Goal: Task Accomplishment & Management: Use online tool/utility

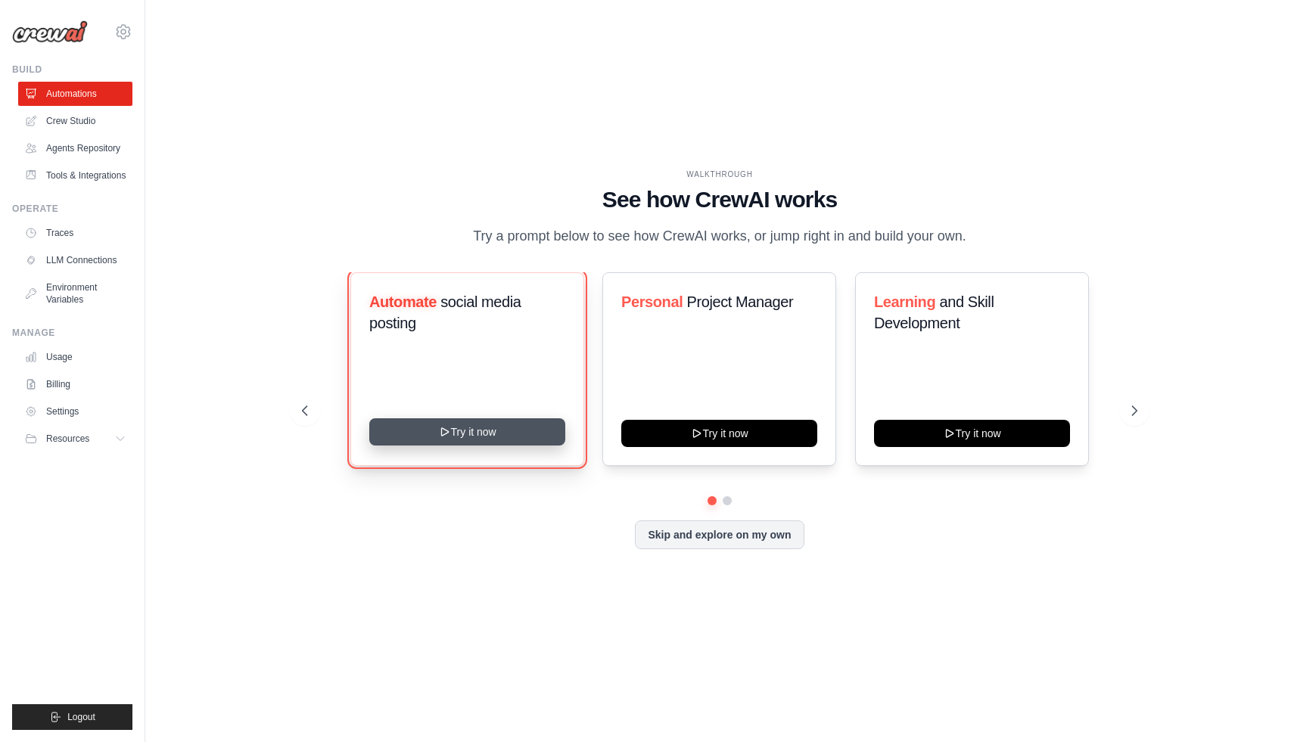
click at [450, 434] on button "Try it now" at bounding box center [467, 431] width 196 height 27
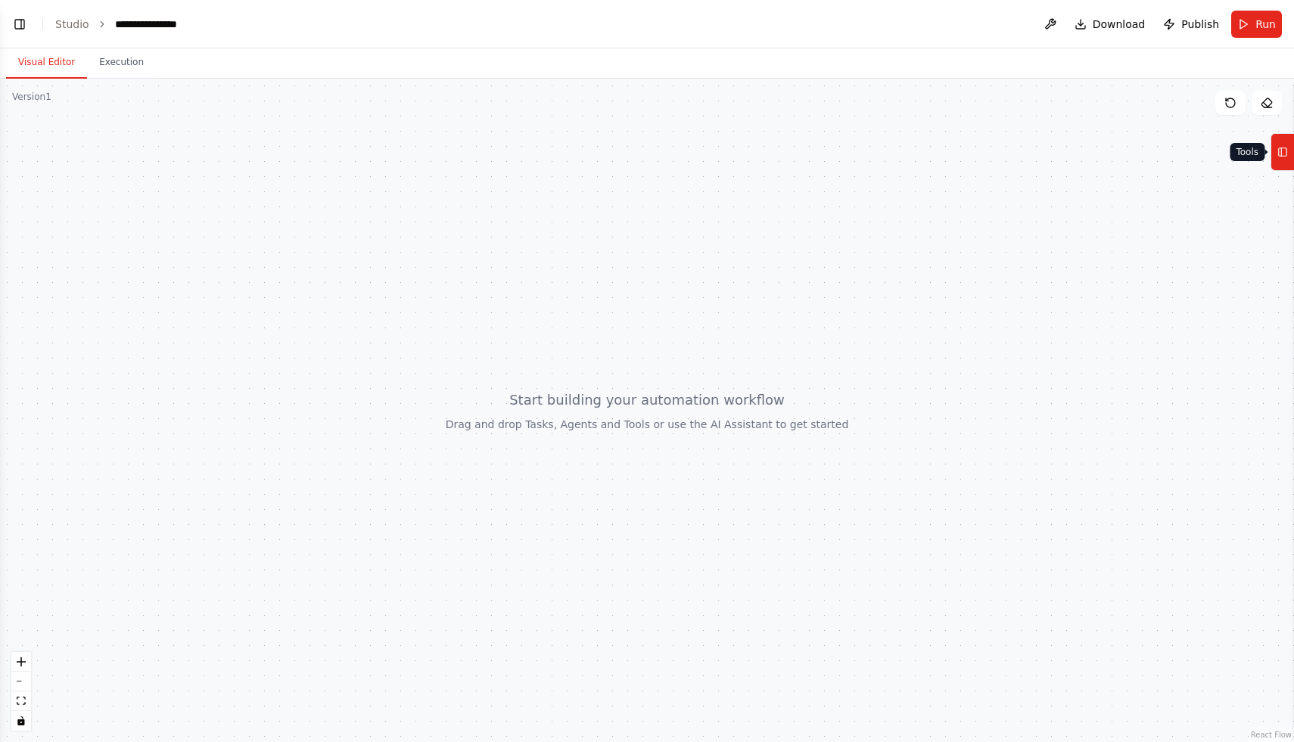
click at [1285, 157] on icon at bounding box center [1282, 152] width 11 height 24
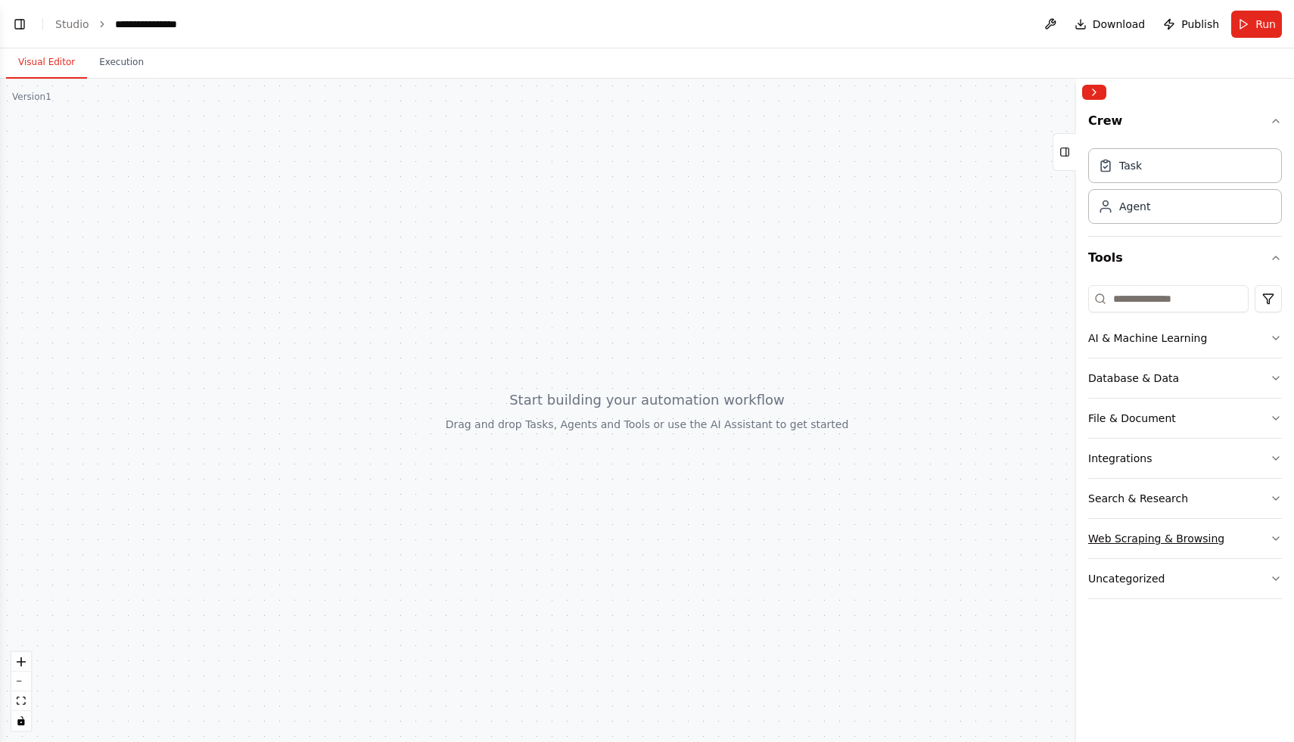
click at [1227, 540] on button "Web Scraping & Browsing" at bounding box center [1185, 538] width 194 height 39
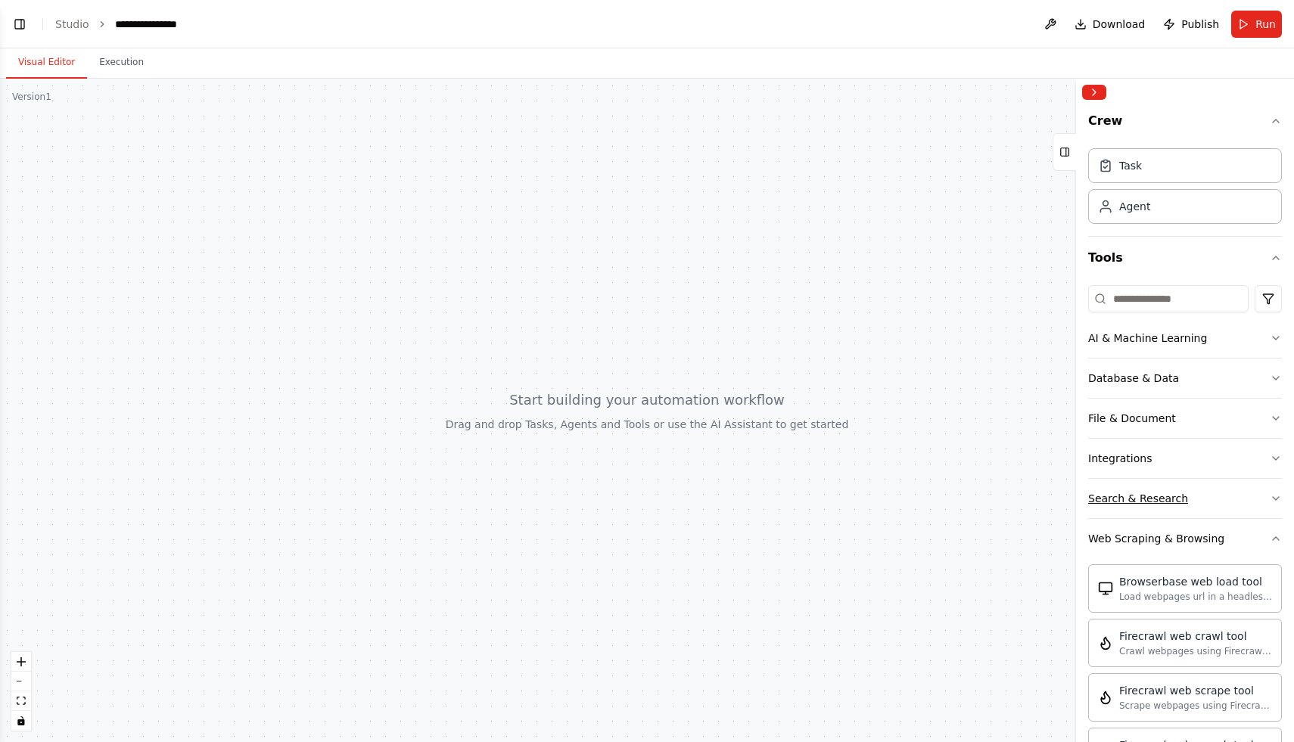
click at [1213, 499] on button "Search & Research" at bounding box center [1185, 498] width 194 height 39
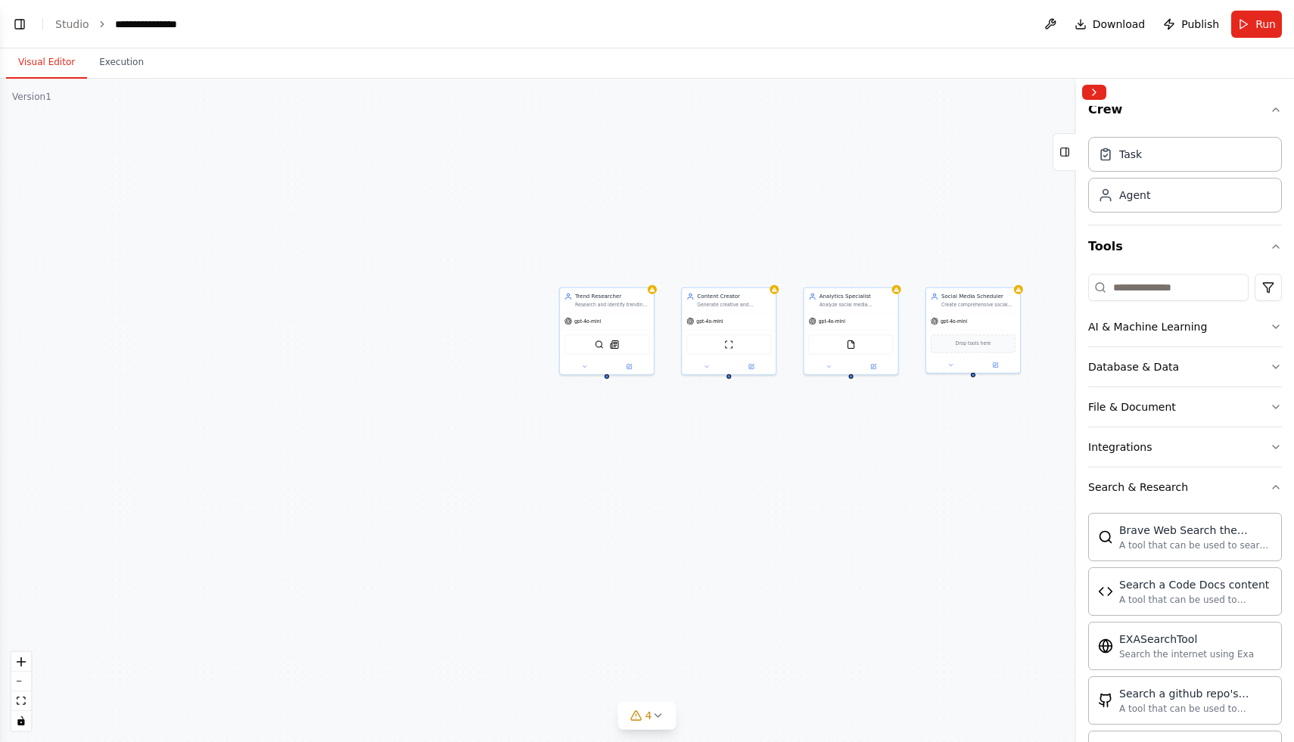
scroll to position [261, 0]
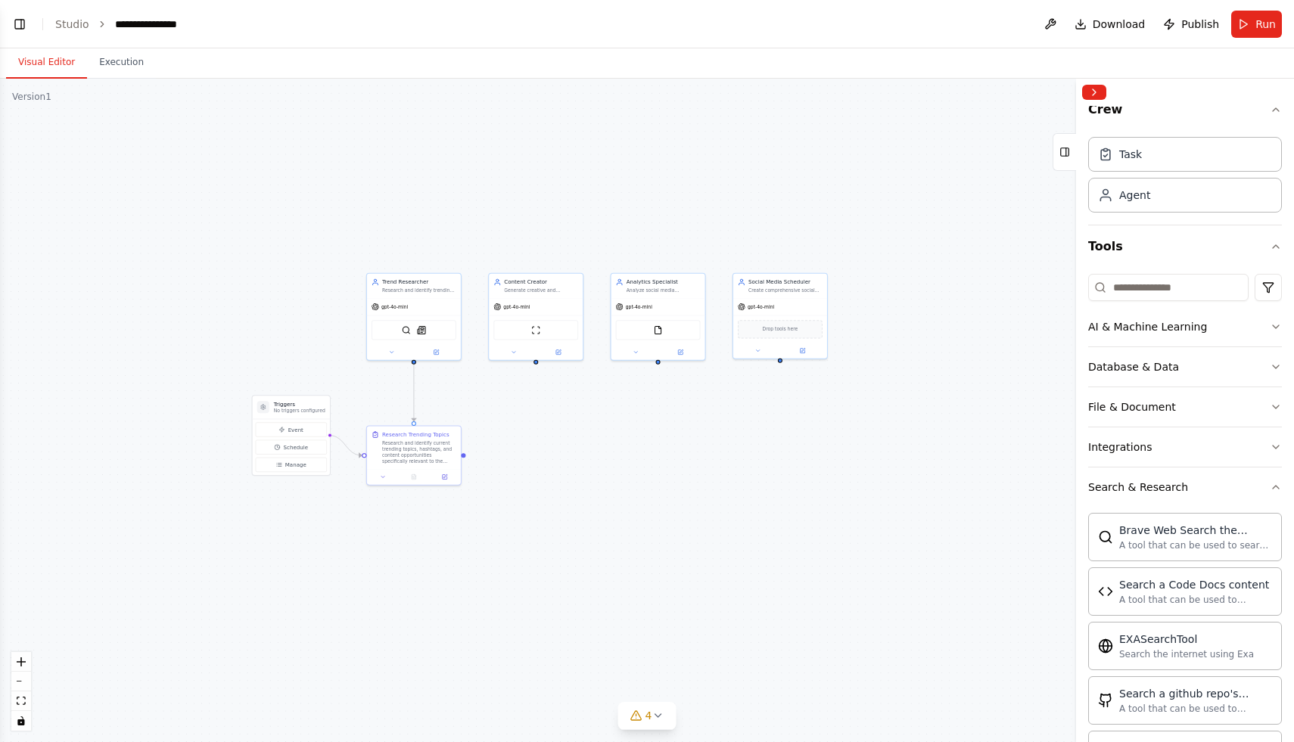
drag, startPoint x: 832, startPoint y: 429, endPoint x: 639, endPoint y: 415, distance: 193.4
click at [639, 415] on div ".deletable-edge-delete-btn { width: 20px; height: 20px; border: 0px solid #ffff…" at bounding box center [647, 410] width 1294 height 663
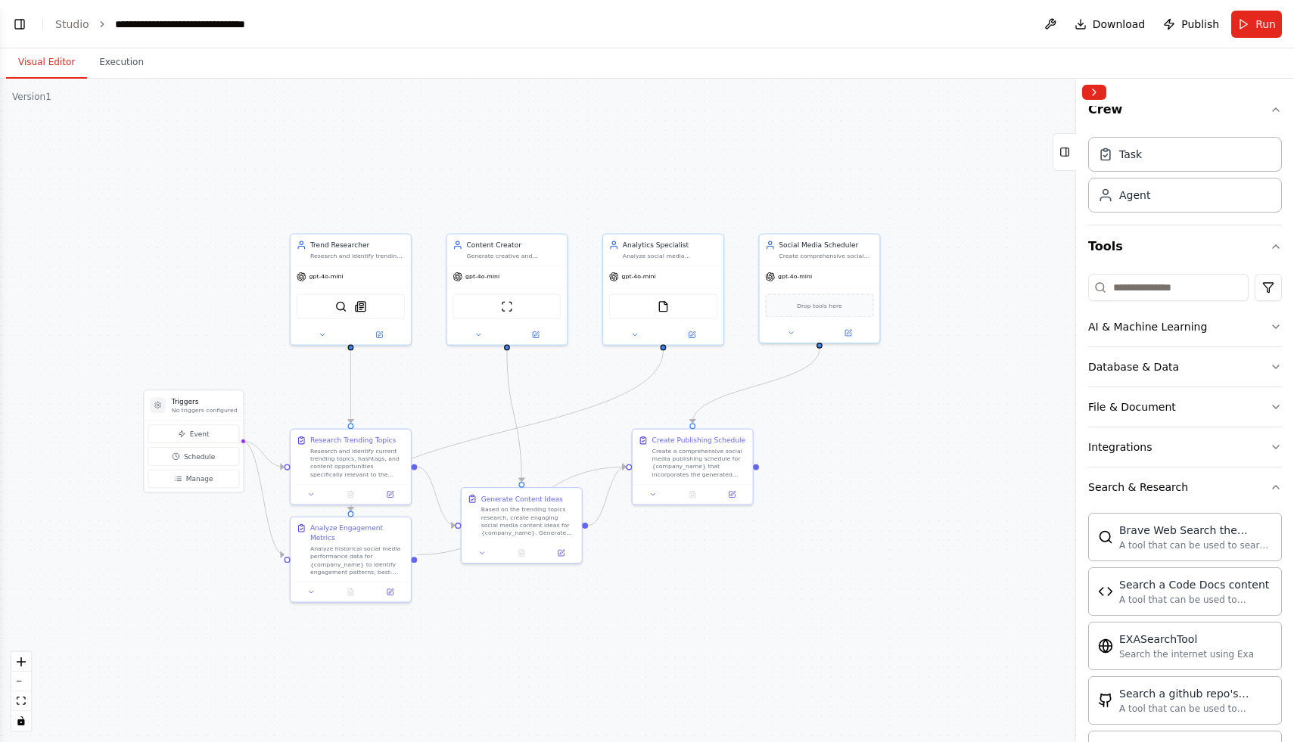
scroll to position [462, 0]
click at [1109, 85] on div at bounding box center [1185, 92] width 218 height 27
click at [1097, 86] on button "Collapse right sidebar" at bounding box center [1094, 92] width 24 height 15
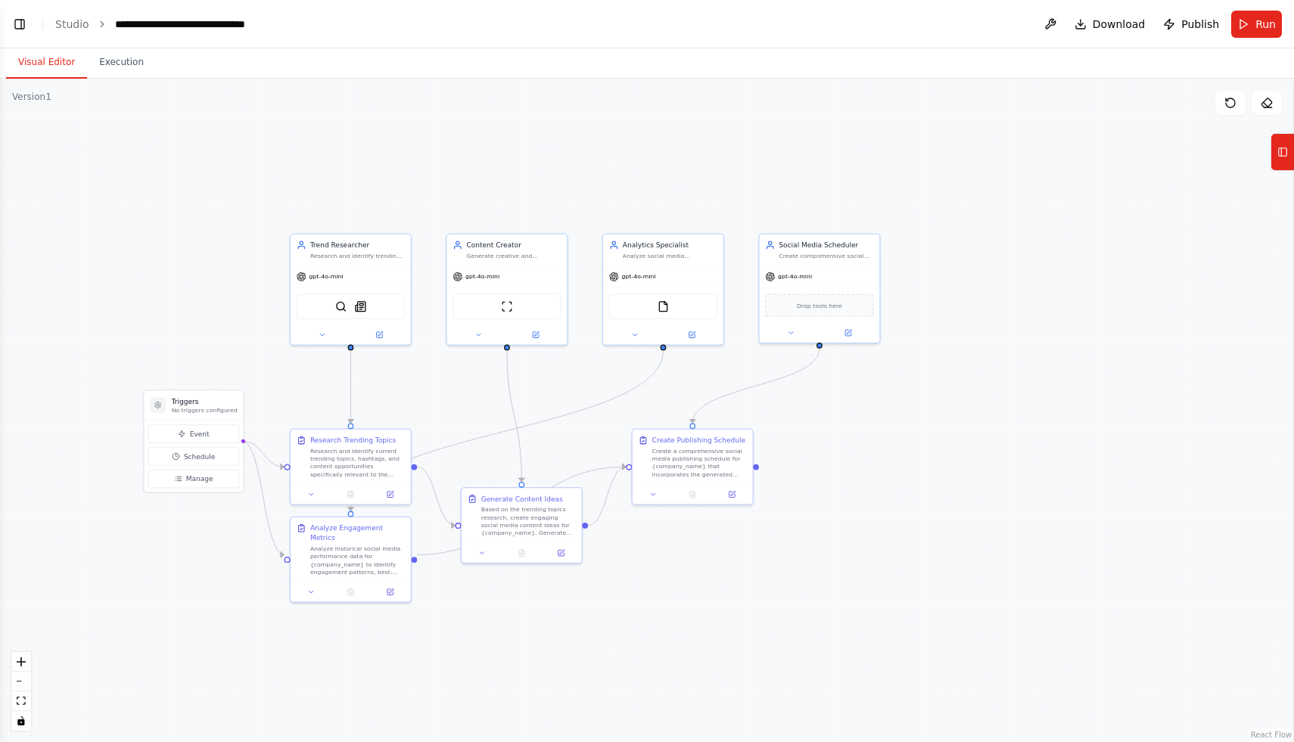
scroll to position [585, 0]
click at [1288, 154] on button "Tools" at bounding box center [1281, 152] width 23 height 38
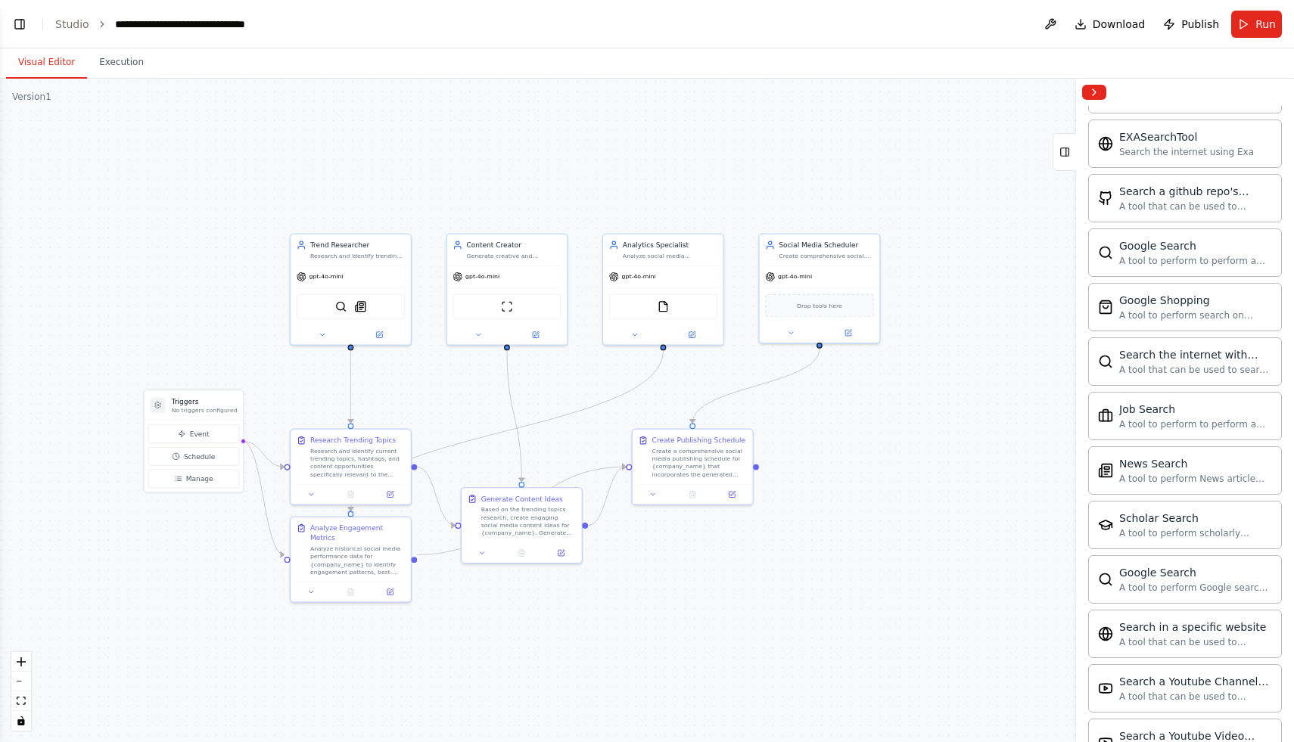
scroll to position [0, 0]
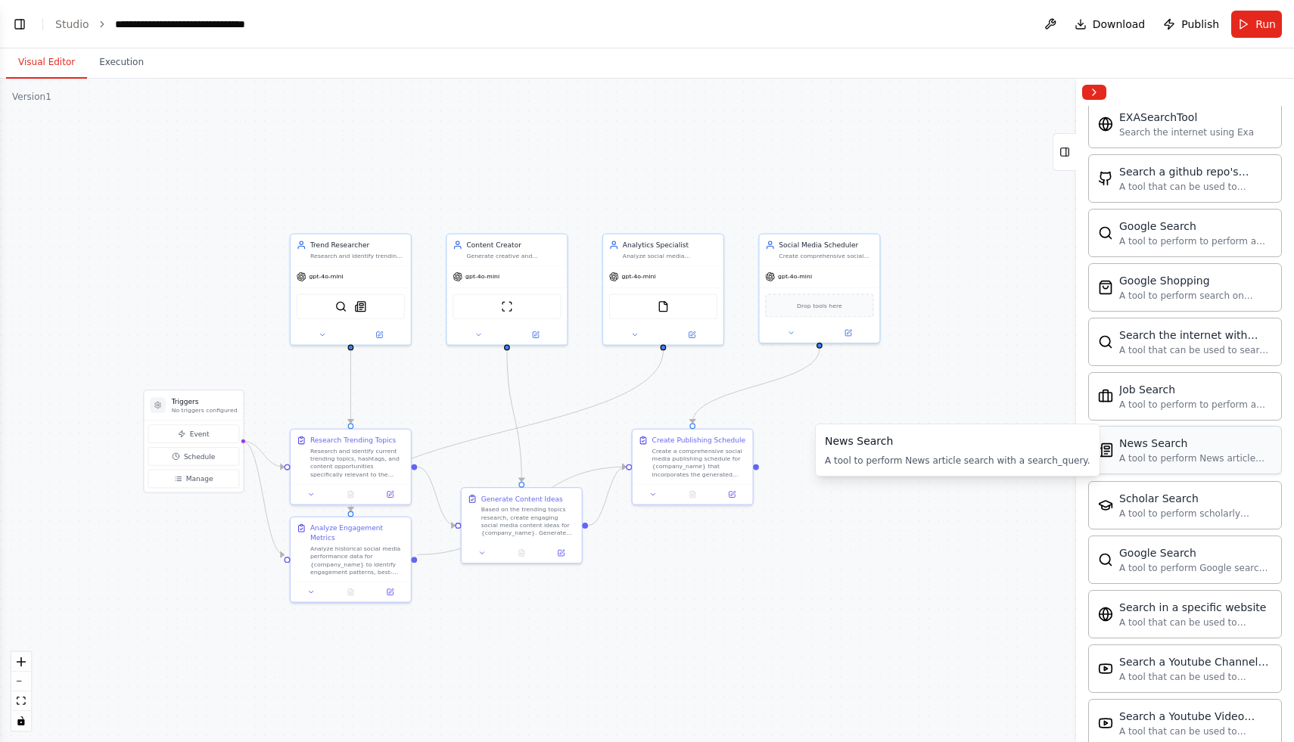
click at [1176, 449] on div "News Search" at bounding box center [1195, 443] width 153 height 15
drag, startPoint x: 352, startPoint y: 249, endPoint x: 253, endPoint y: 254, distance: 98.5
click at [253, 255] on div "Trend Researcher Research and identify trending topics, hashtags, and content o…" at bounding box center [289, 248] width 95 height 20
drag, startPoint x: 257, startPoint y: 281, endPoint x: 328, endPoint y: 274, distance: 71.4
click at [328, 274] on div "gpt-4o-mini" at bounding box center [321, 274] width 120 height 21
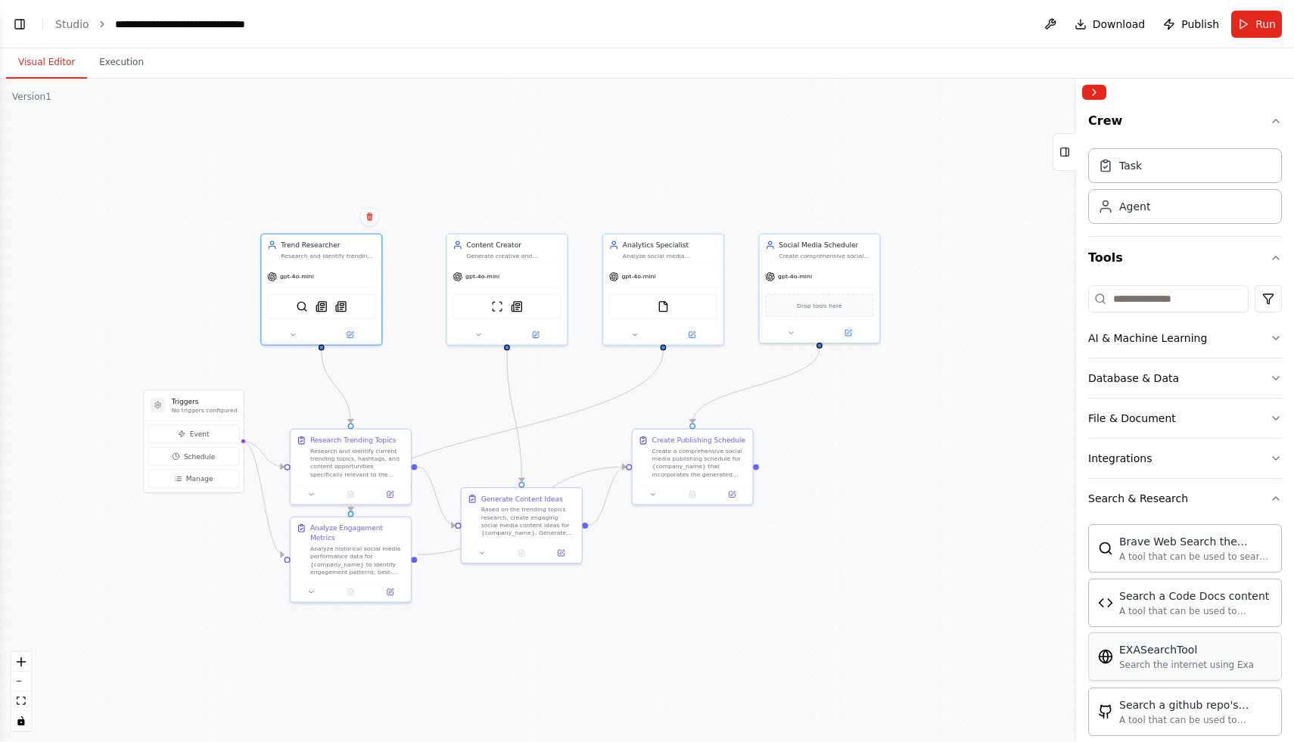
click at [1177, 204] on div "Agent" at bounding box center [1185, 206] width 194 height 35
click at [1163, 175] on div "Task" at bounding box center [1185, 165] width 194 height 35
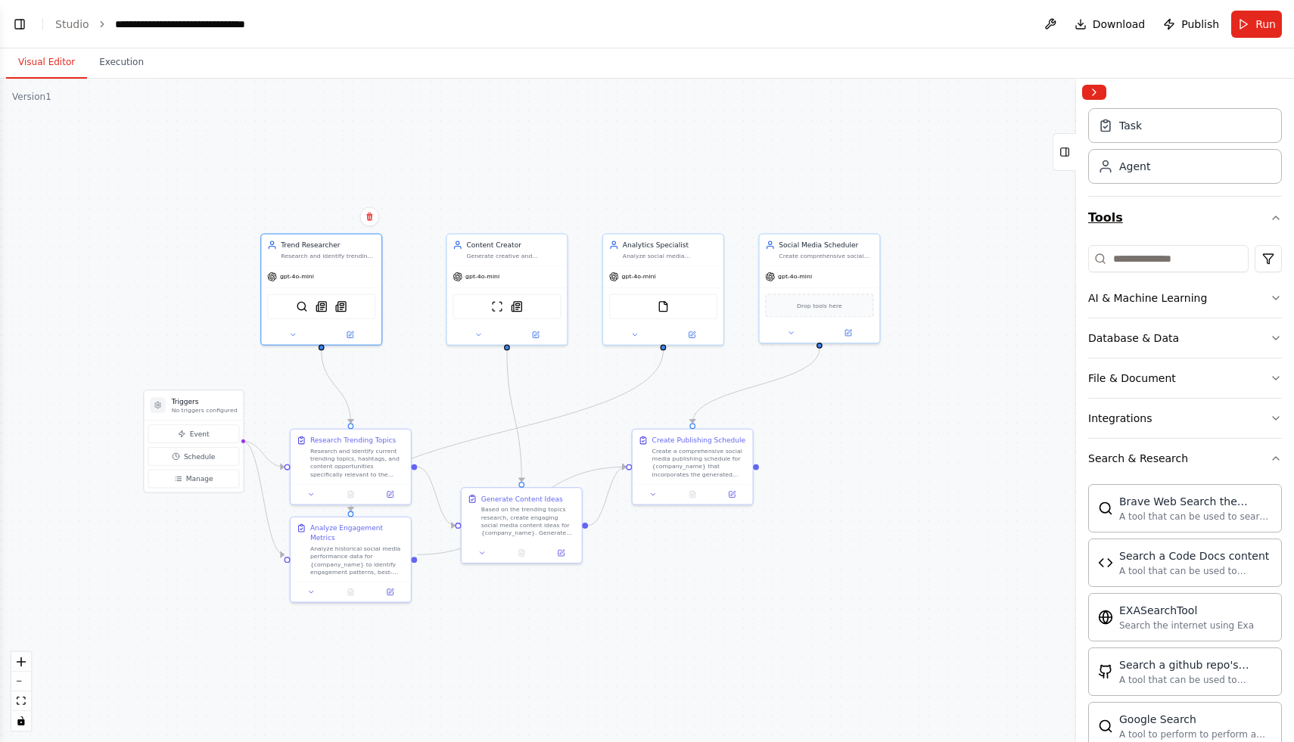
scroll to position [41, 0]
click at [1151, 162] on div "Agent" at bounding box center [1185, 165] width 194 height 35
click at [1167, 294] on div "AI & Machine Learning" at bounding box center [1147, 297] width 119 height 15
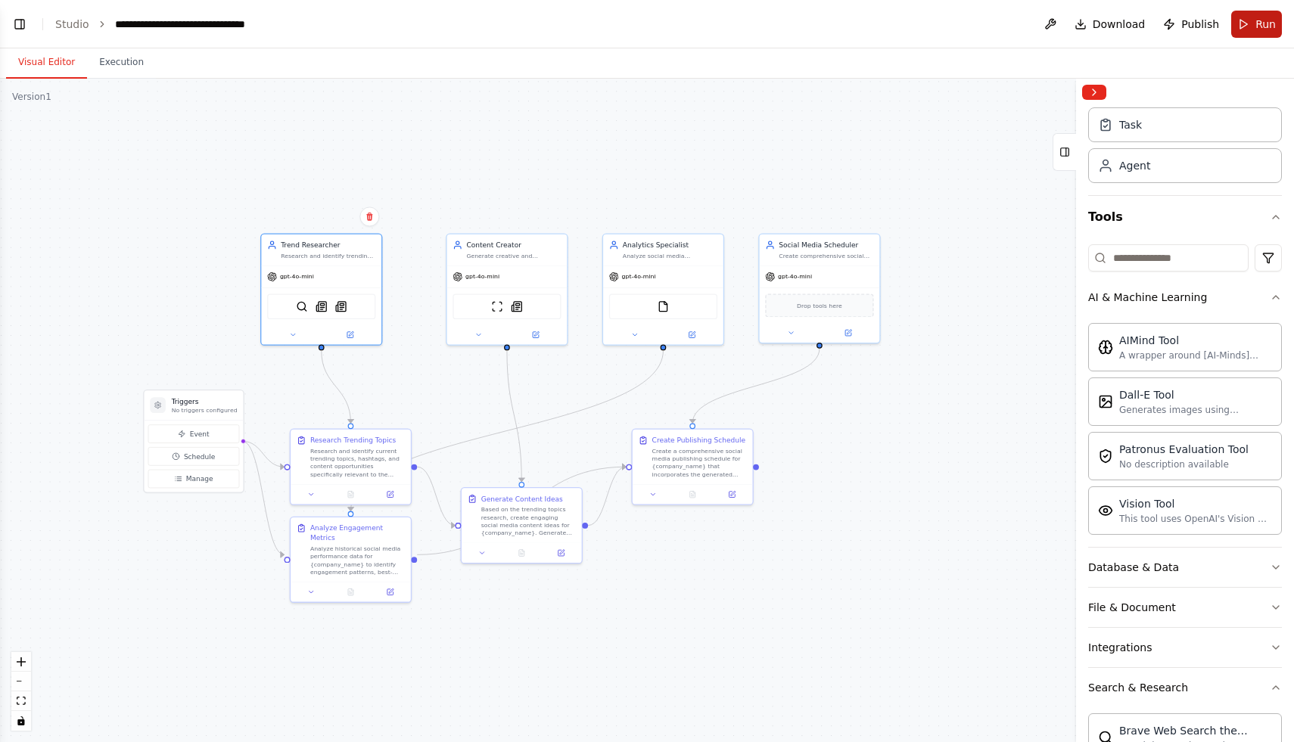
click at [1276, 23] on button "Run" at bounding box center [1256, 24] width 51 height 27
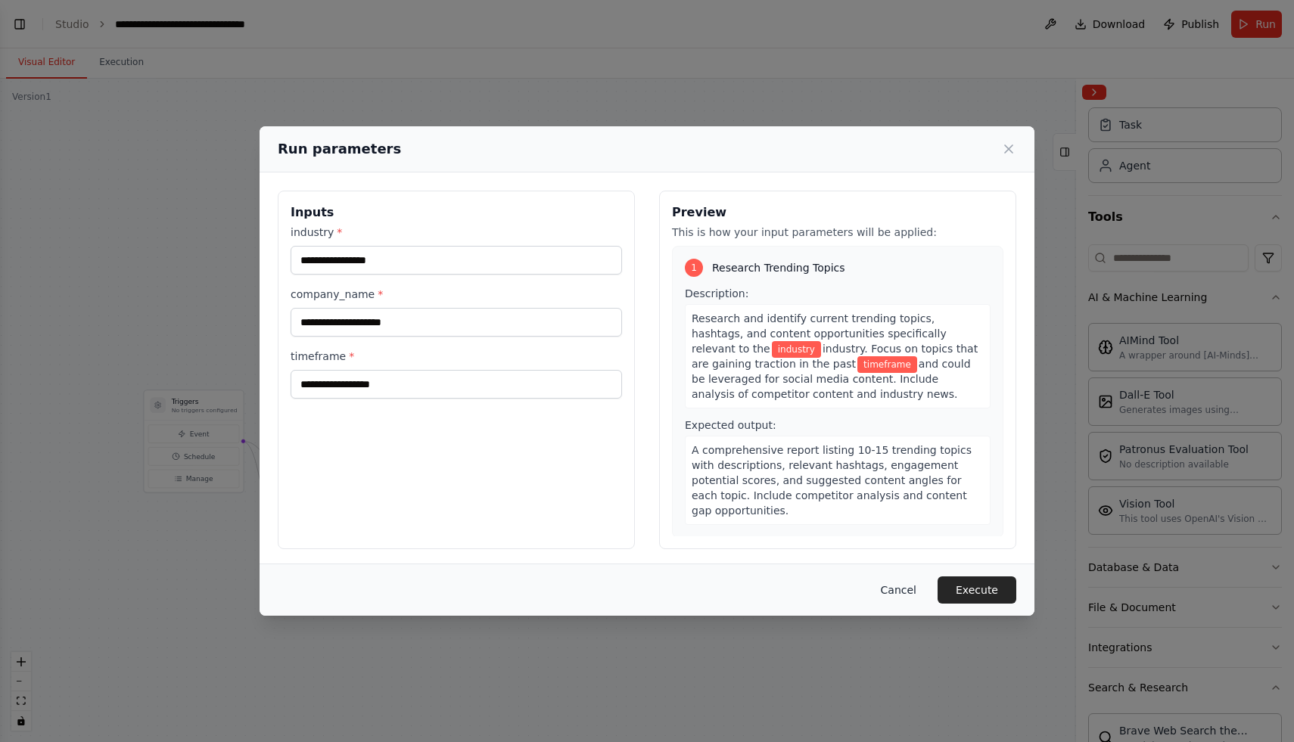
click at [900, 589] on button "Cancel" at bounding box center [898, 589] width 60 height 27
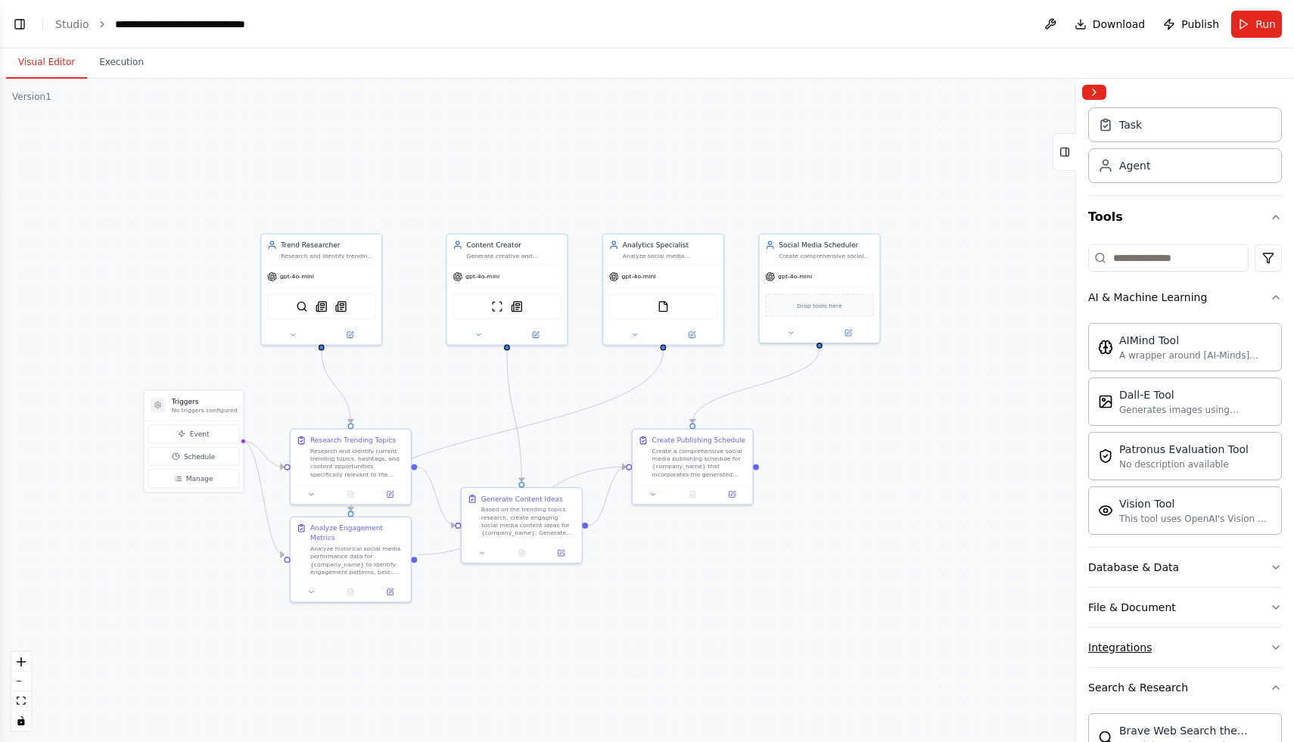
click at [1124, 642] on div "Integrations" at bounding box center [1120, 647] width 64 height 15
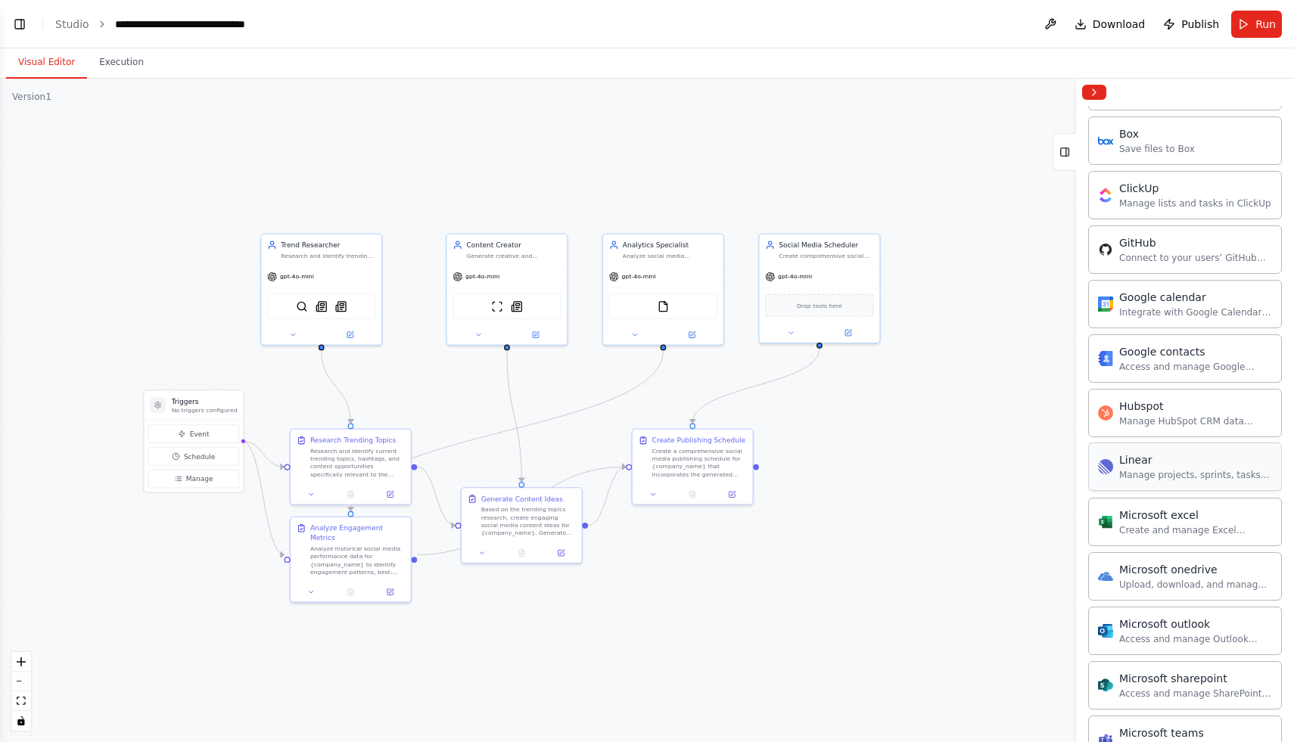
scroll to position [638, 0]
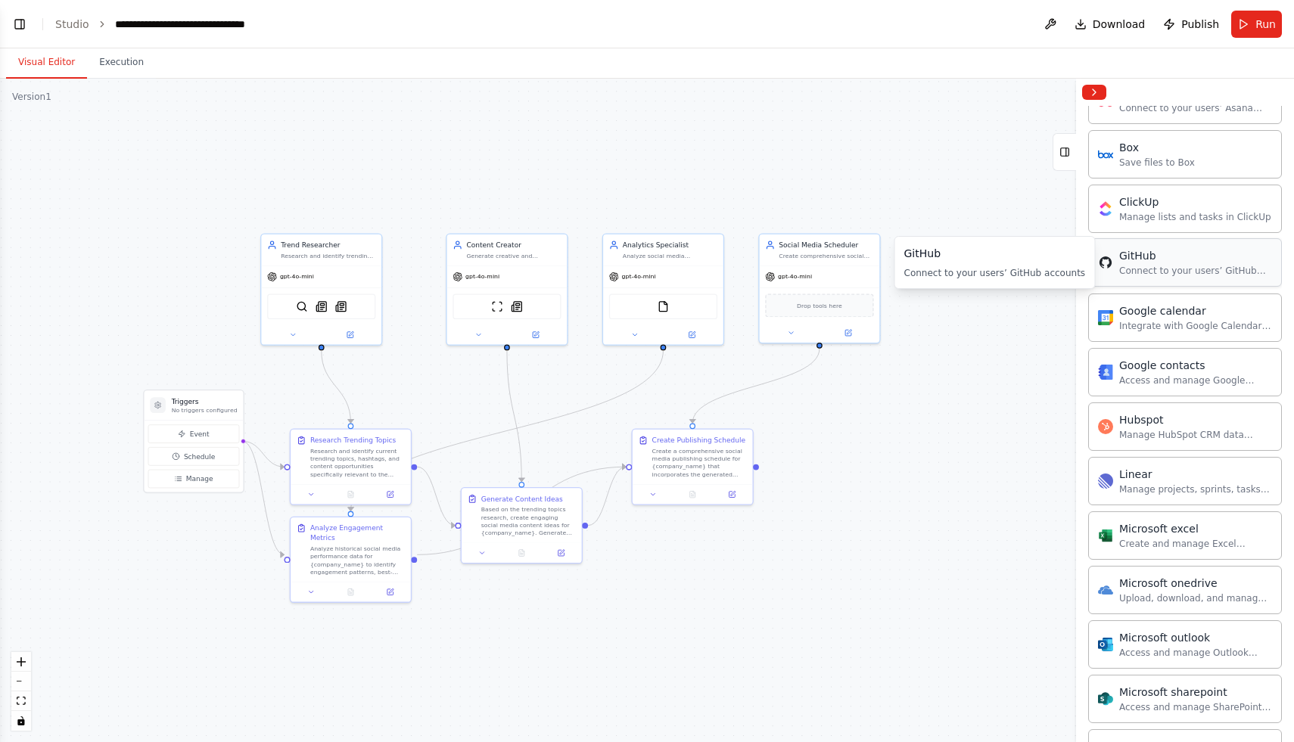
click at [1151, 266] on div "Connect to your users’ GitHub accounts" at bounding box center [1195, 271] width 153 height 12
click at [1250, 27] on button "Run" at bounding box center [1256, 24] width 51 height 27
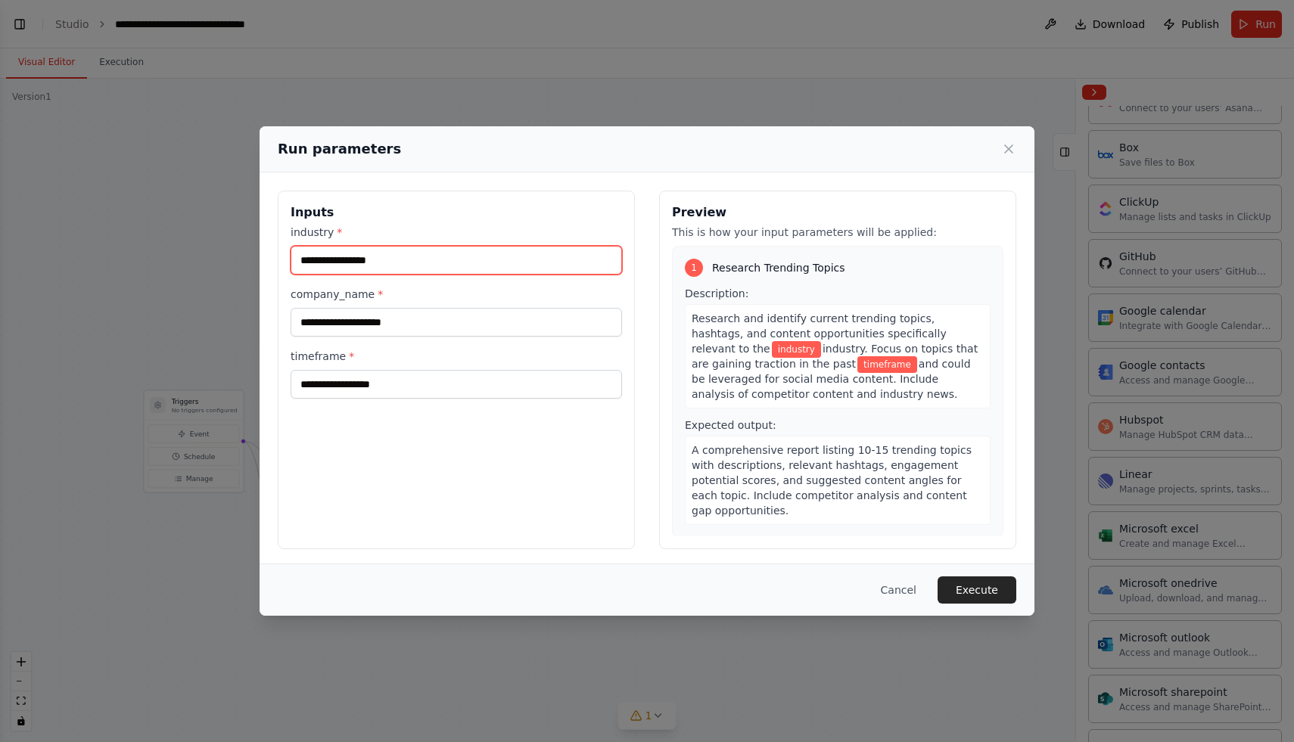
click at [521, 259] on input "industry *" at bounding box center [455, 260] width 331 height 29
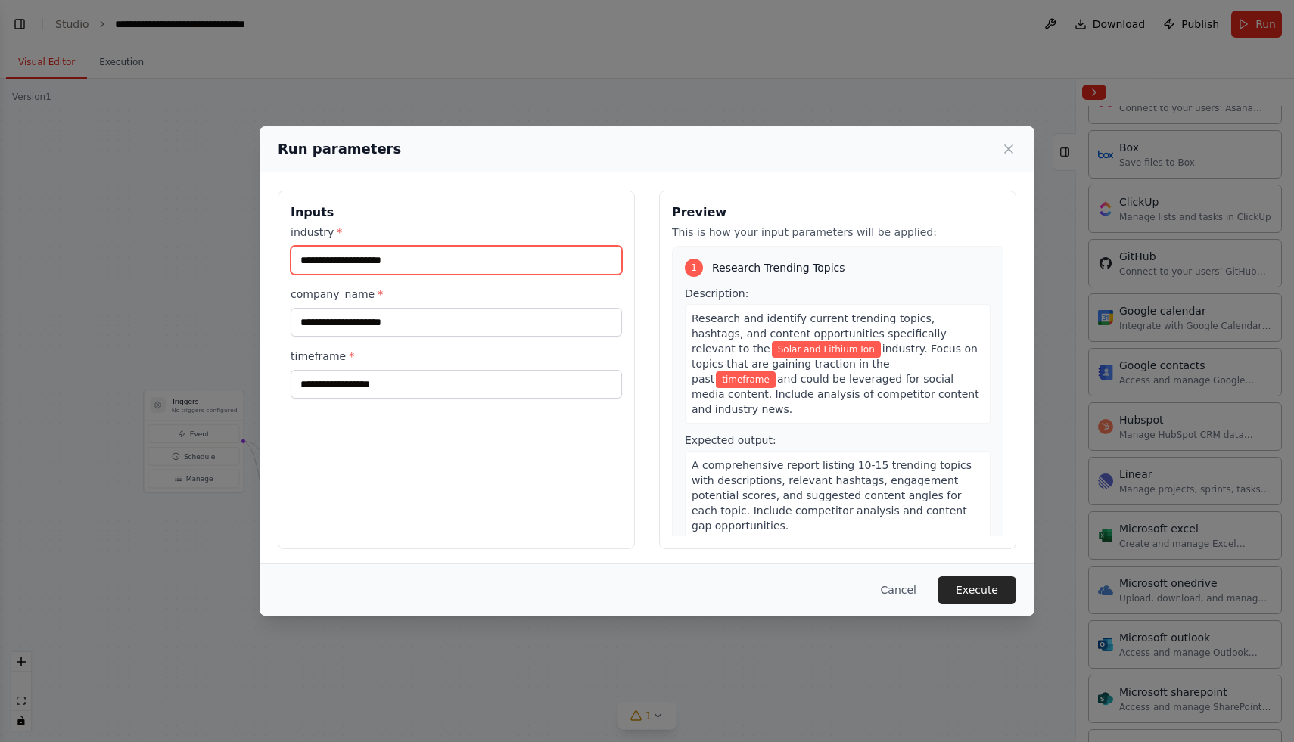
type input "**********"
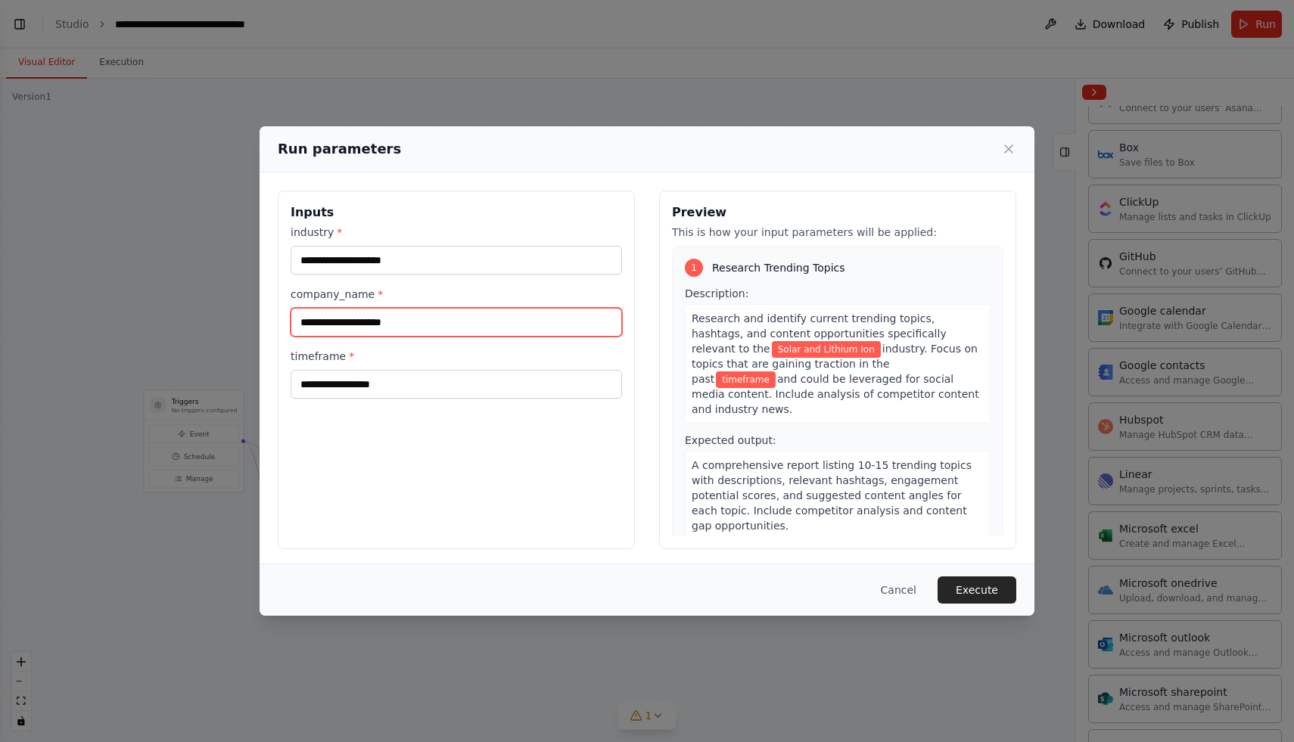
click at [414, 325] on input "company_name *" at bounding box center [455, 322] width 331 height 29
type input "**********"
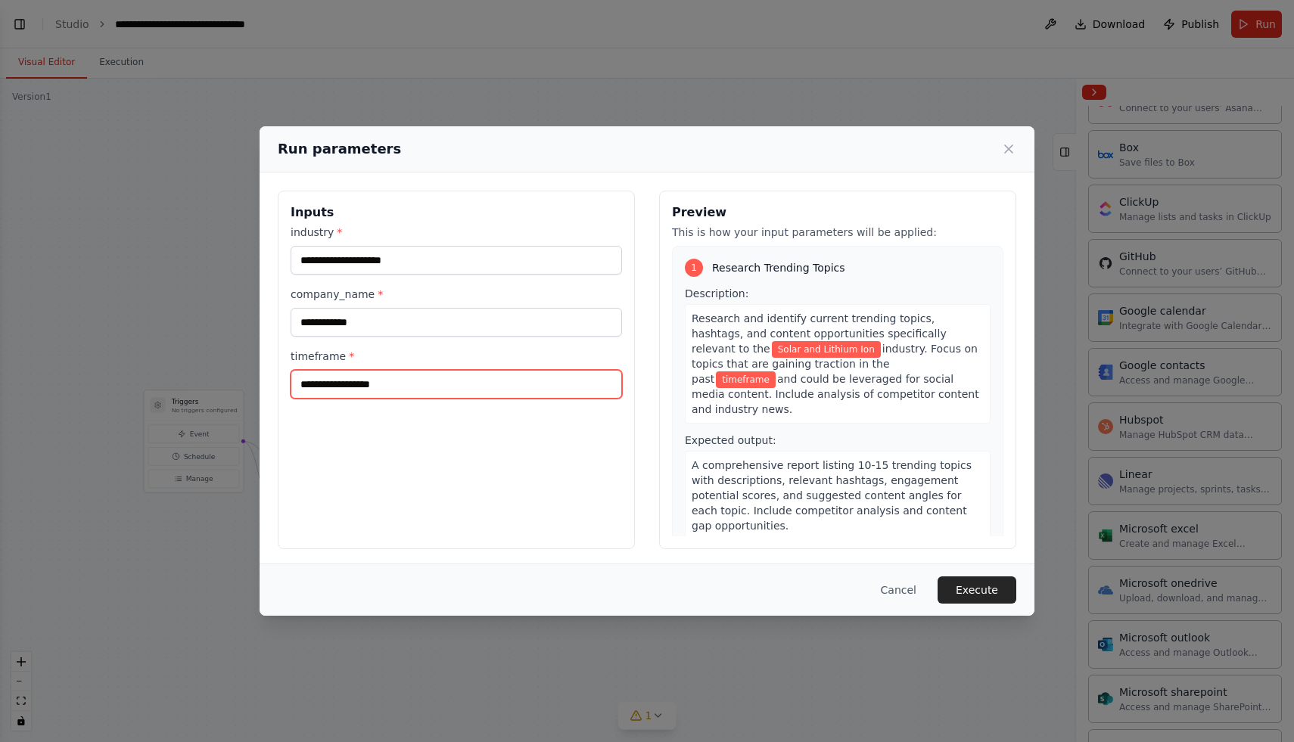
click at [390, 385] on input "timeframe *" at bounding box center [455, 384] width 331 height 29
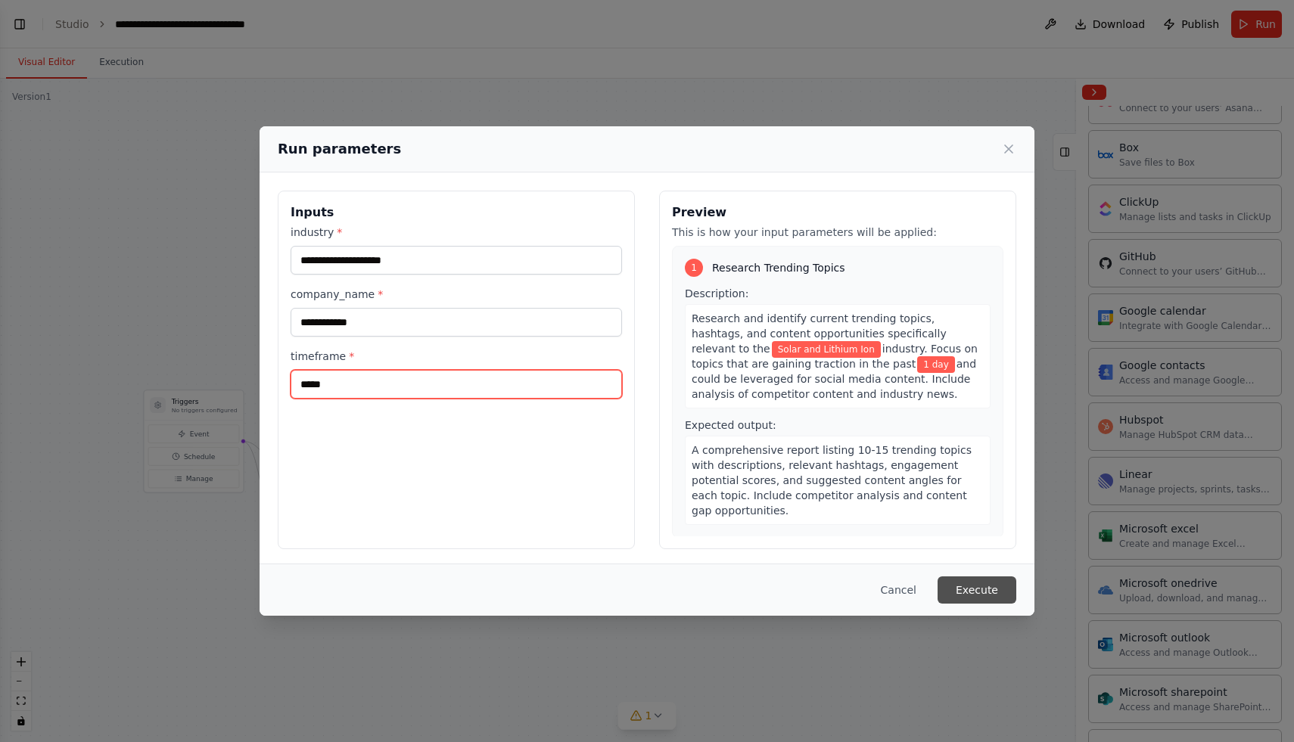
type input "*****"
click at [975, 579] on button "Execute" at bounding box center [976, 589] width 79 height 27
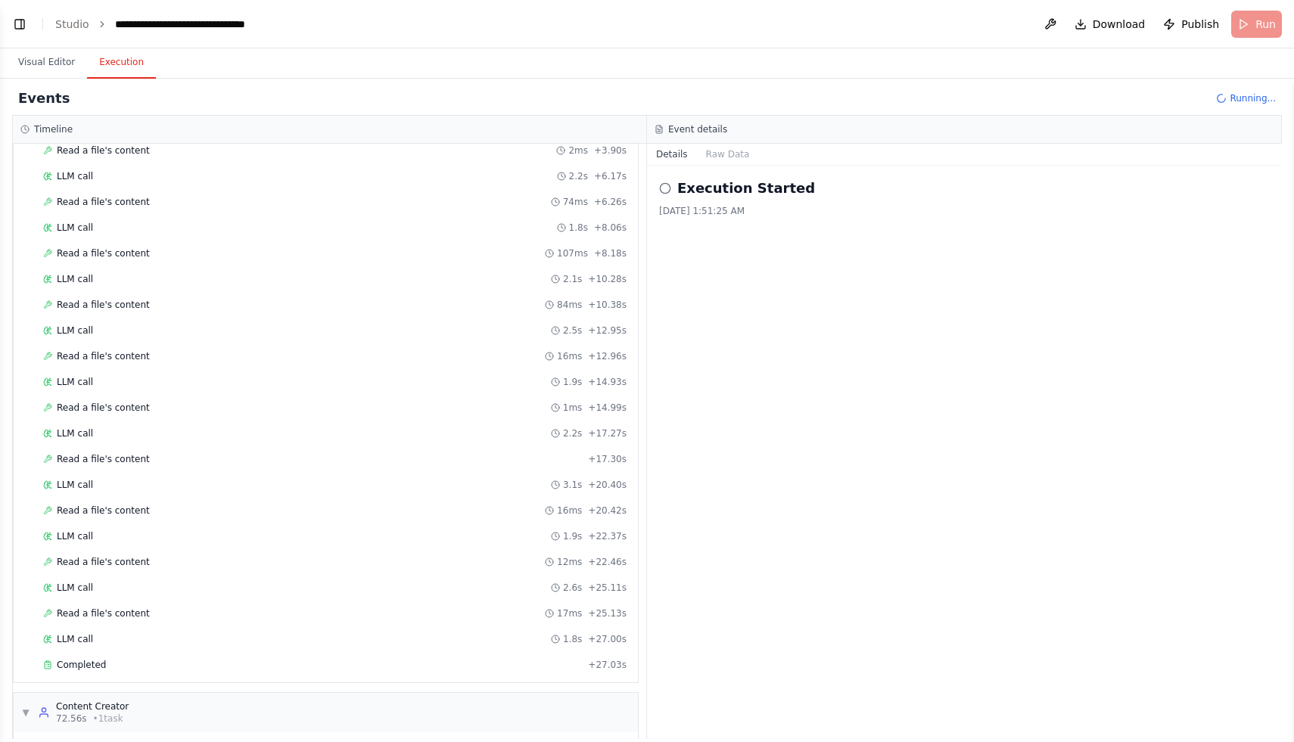
scroll to position [402, 0]
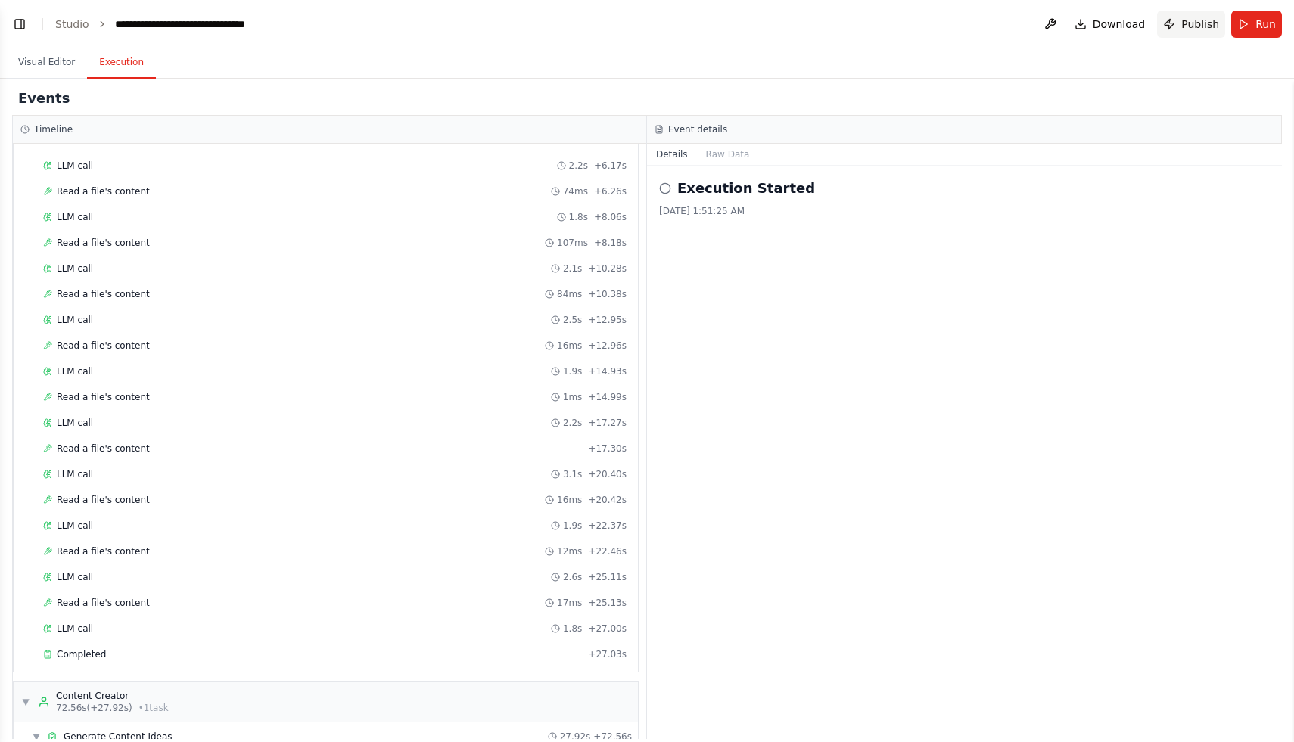
click at [1195, 27] on span "Publish" at bounding box center [1200, 24] width 38 height 15
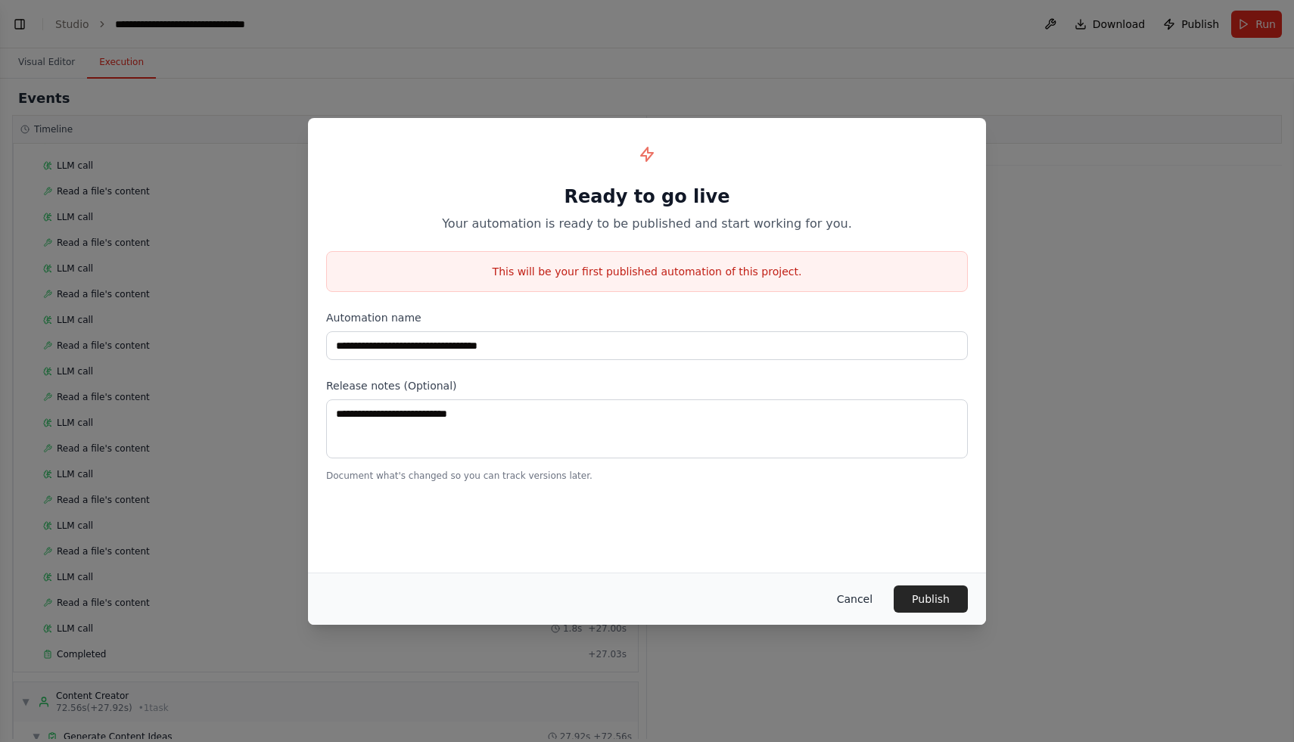
click at [859, 589] on button "Cancel" at bounding box center [855, 599] width 60 height 27
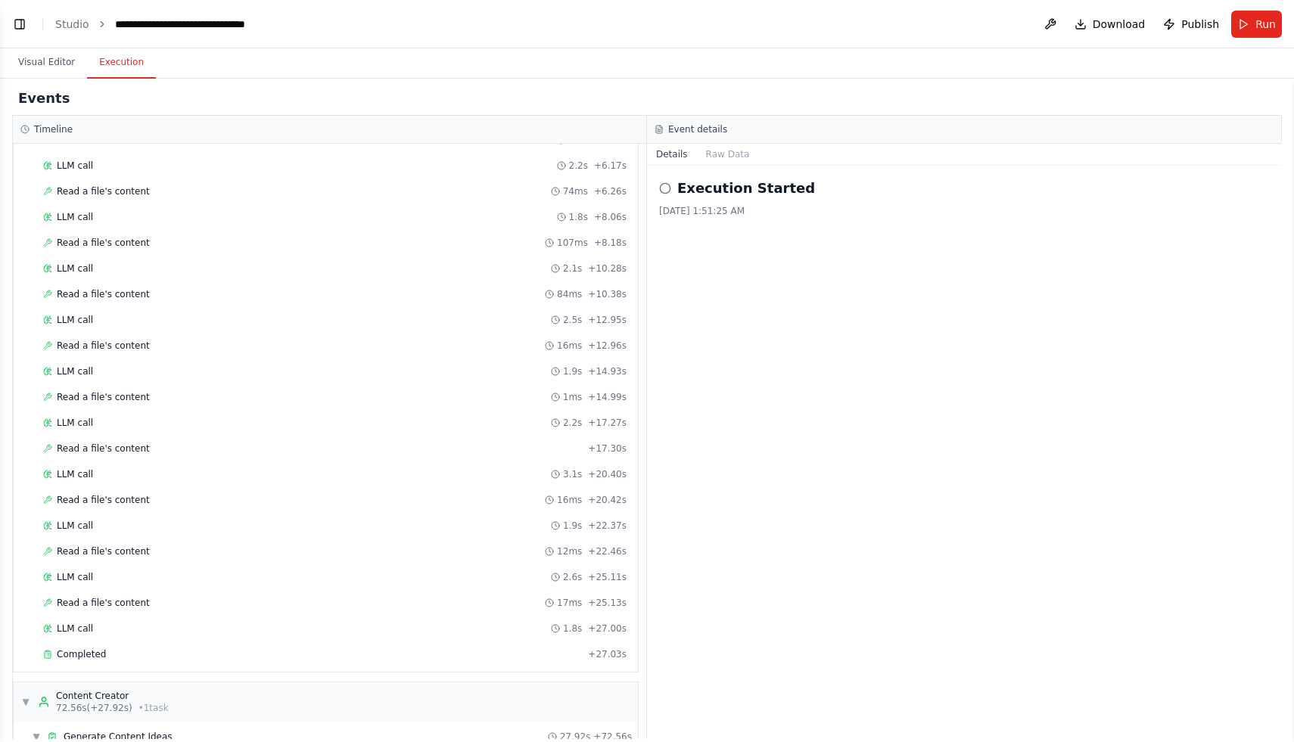
click at [723, 181] on h2 "Execution Started" at bounding box center [746, 188] width 138 height 21
click at [722, 153] on button "Raw Data" at bounding box center [728, 154] width 62 height 21
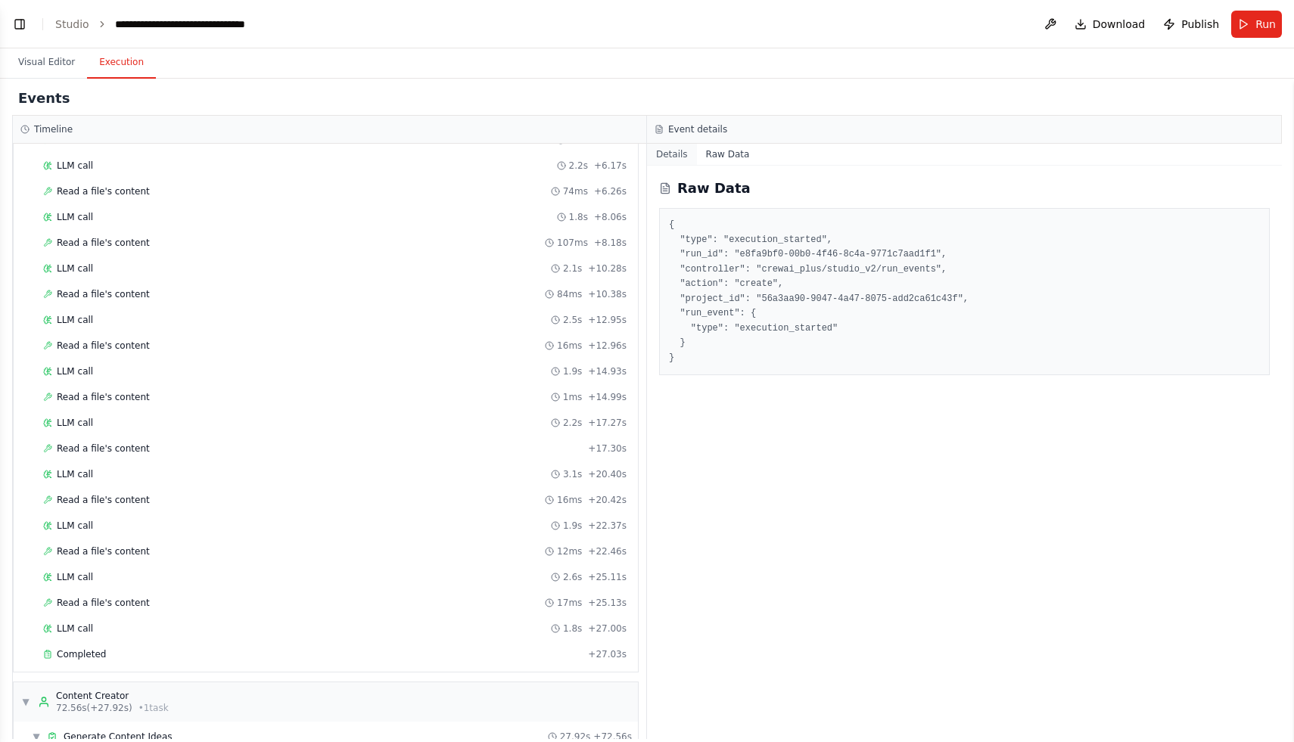
click at [670, 154] on button "Details" at bounding box center [672, 154] width 50 height 21
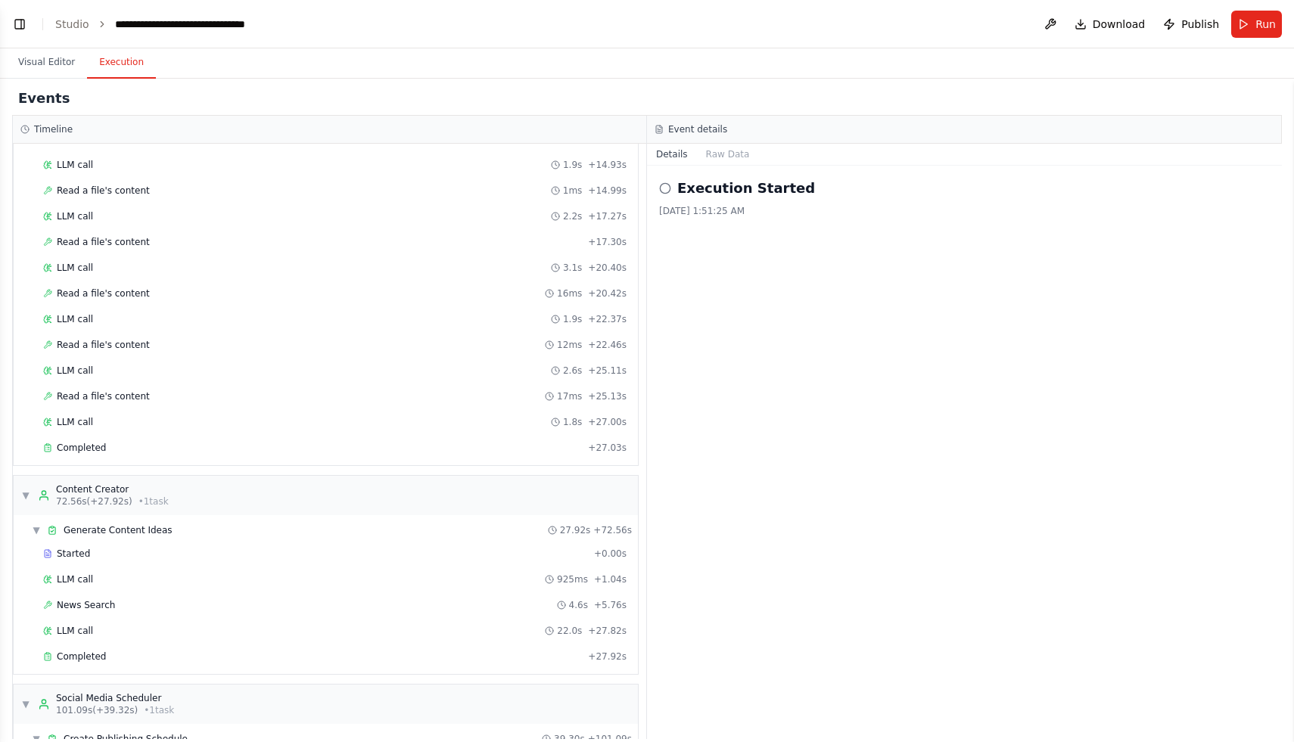
scroll to position [718, 0]
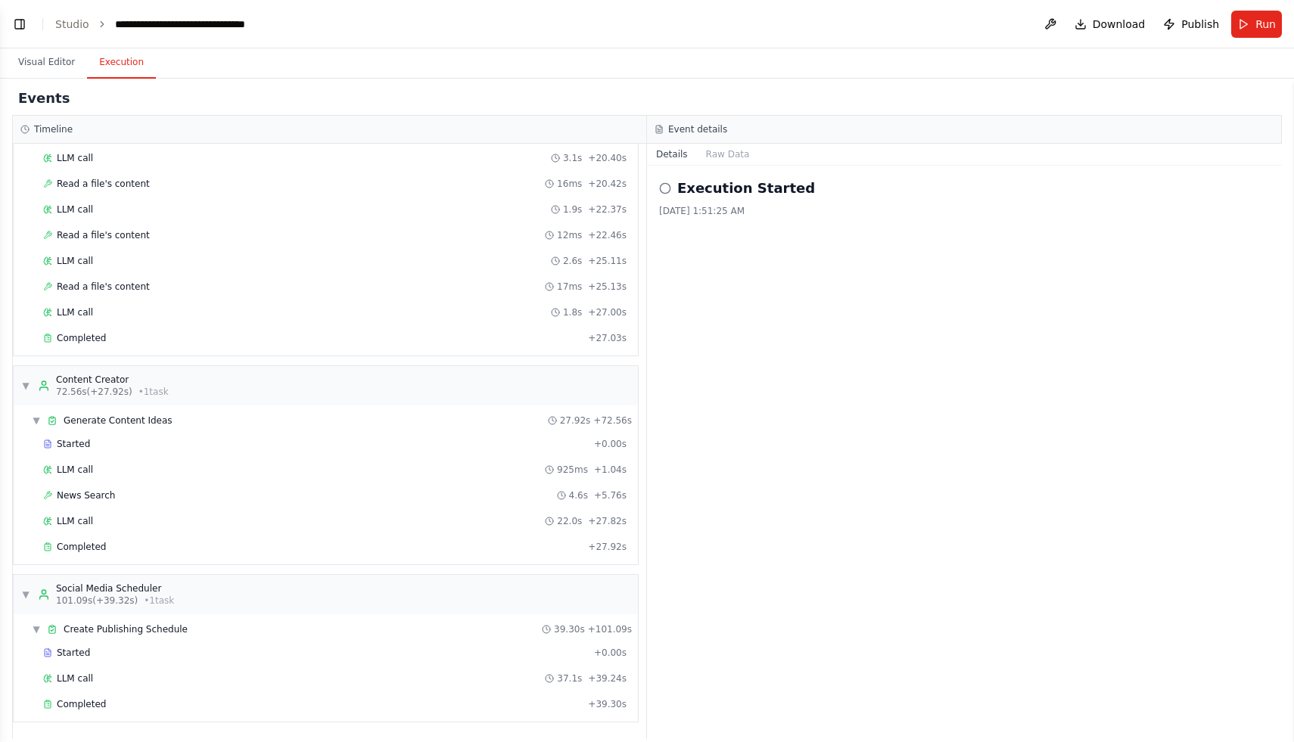
click at [690, 191] on h2 "Execution Started" at bounding box center [746, 188] width 138 height 21
click at [669, 185] on circle at bounding box center [665, 188] width 10 height 10
click at [263, 198] on div "LLM call 1.9s + 22.37s" at bounding box center [335, 209] width 594 height 23
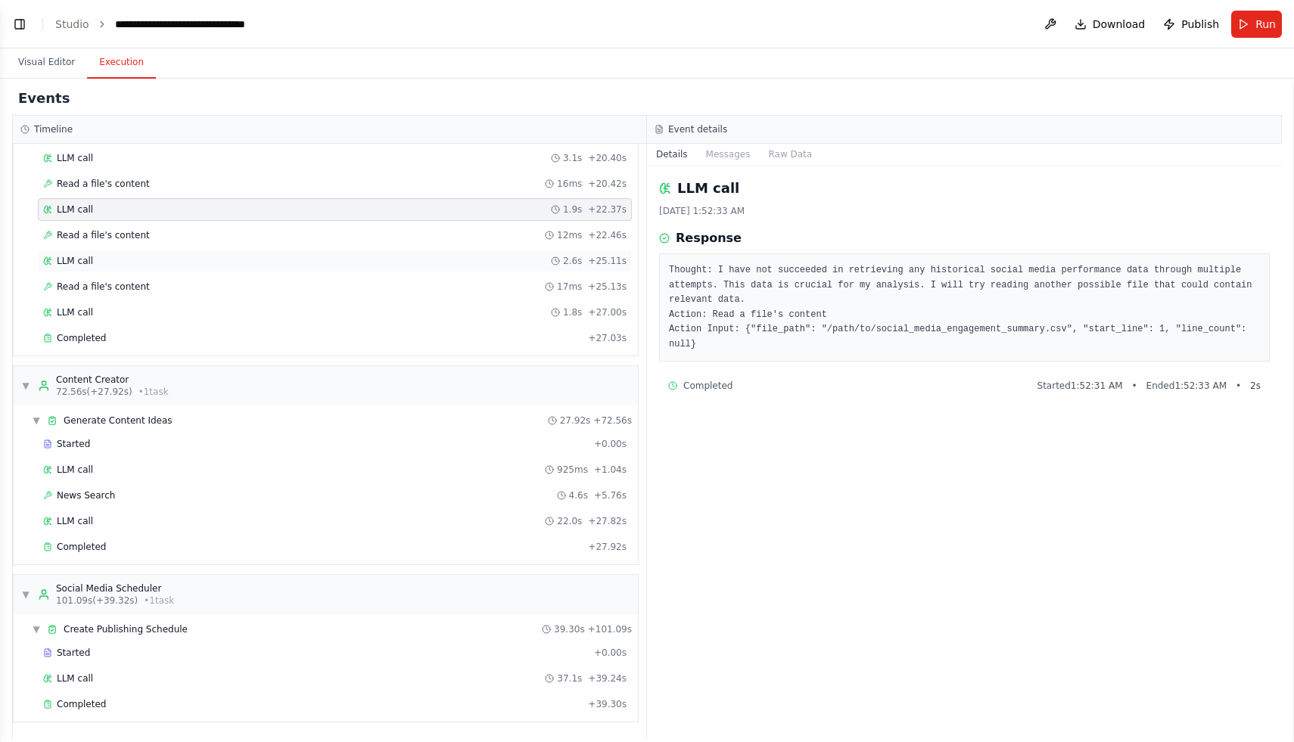
click at [239, 253] on div "LLM call 2.6s + 25.11s" at bounding box center [335, 261] width 594 height 23
click at [163, 440] on div "Started" at bounding box center [315, 444] width 545 height 12
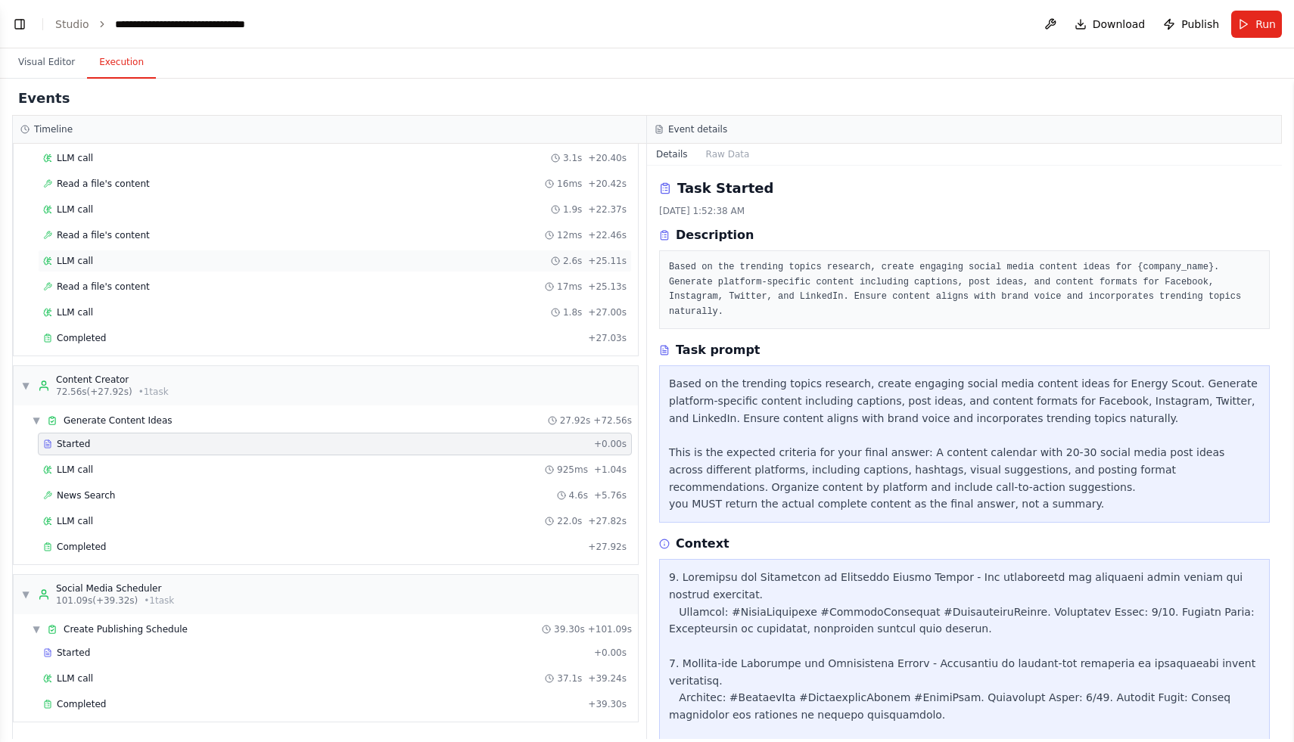
click at [143, 271] on div "LLM call 2.6s + 25.11s" at bounding box center [335, 261] width 594 height 23
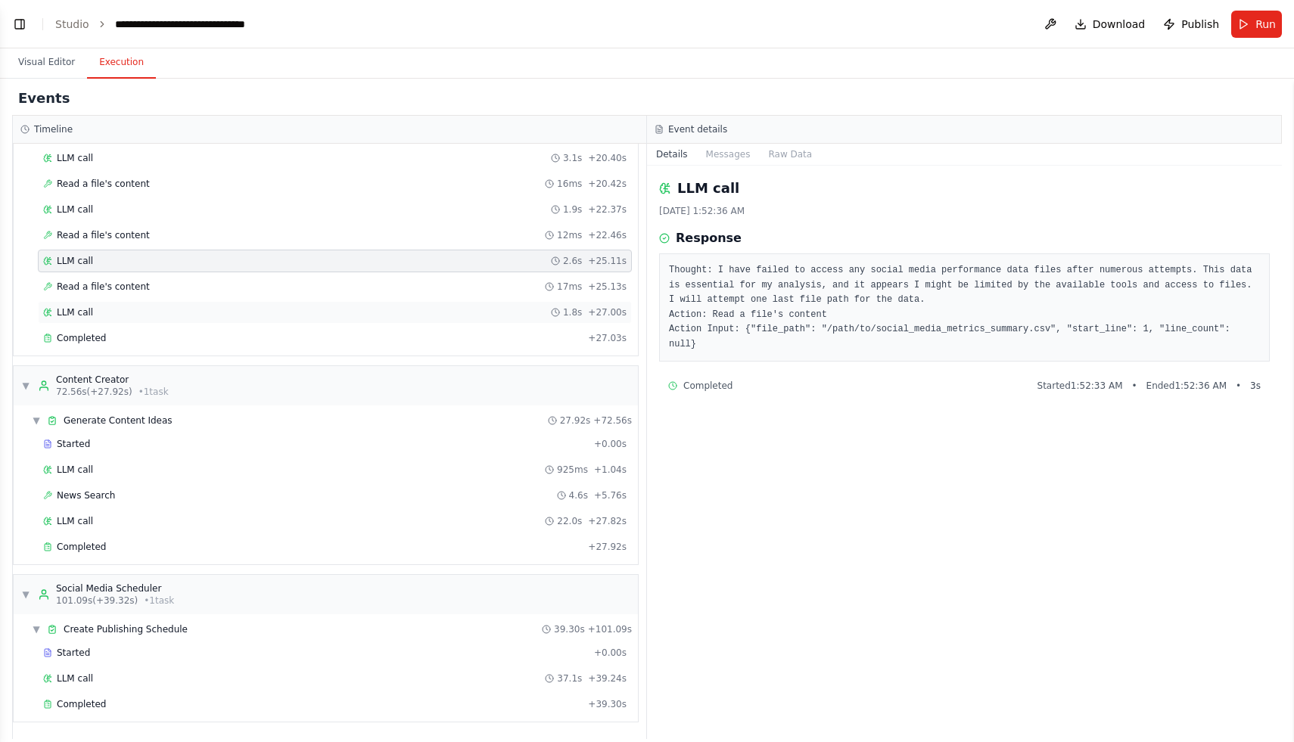
click at [143, 303] on div "LLM call 1.8s + 27.00s" at bounding box center [335, 312] width 594 height 23
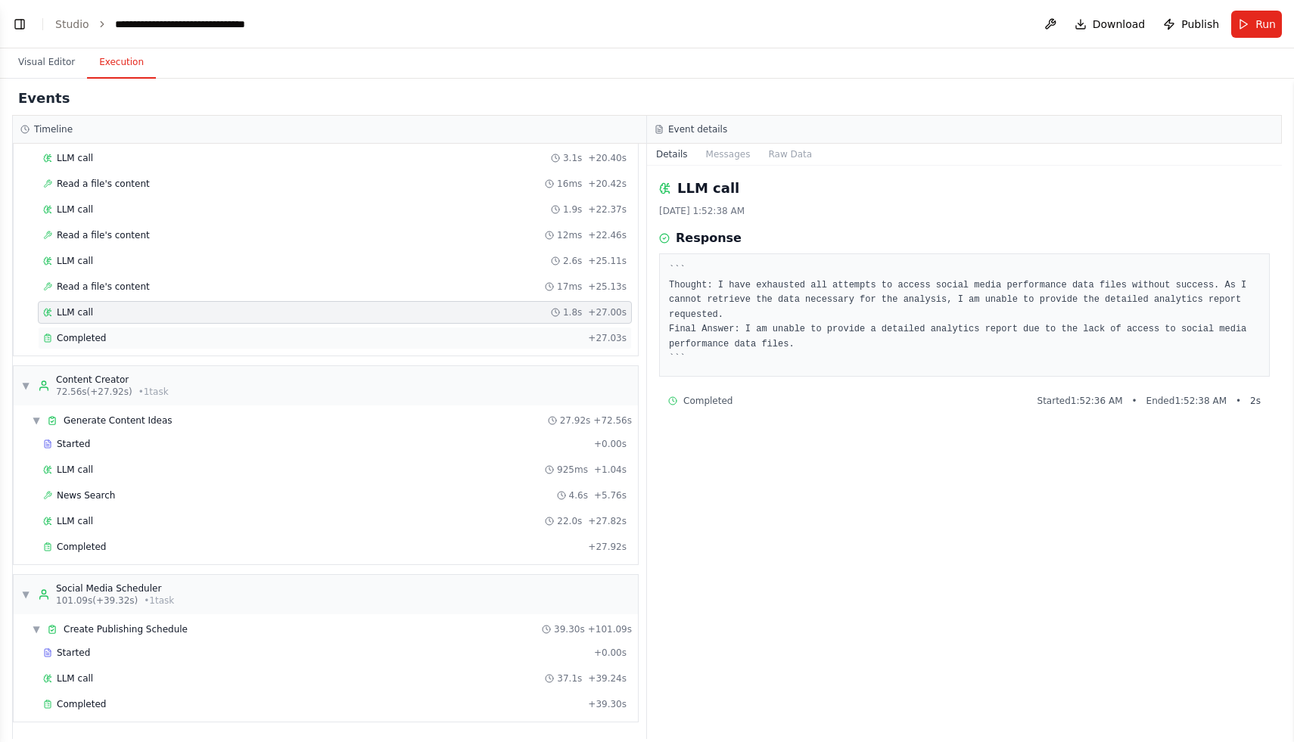
click at [152, 337] on div "Completed" at bounding box center [312, 338] width 539 height 12
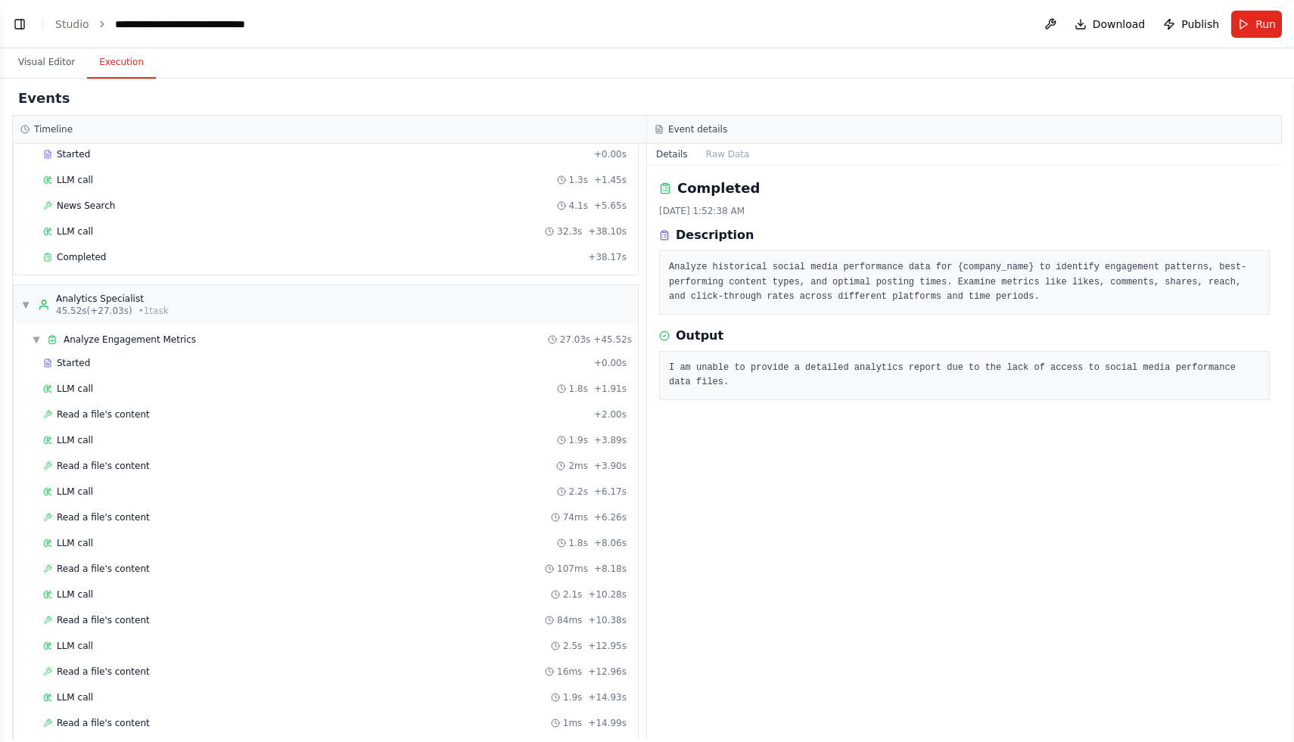
scroll to position [0, 0]
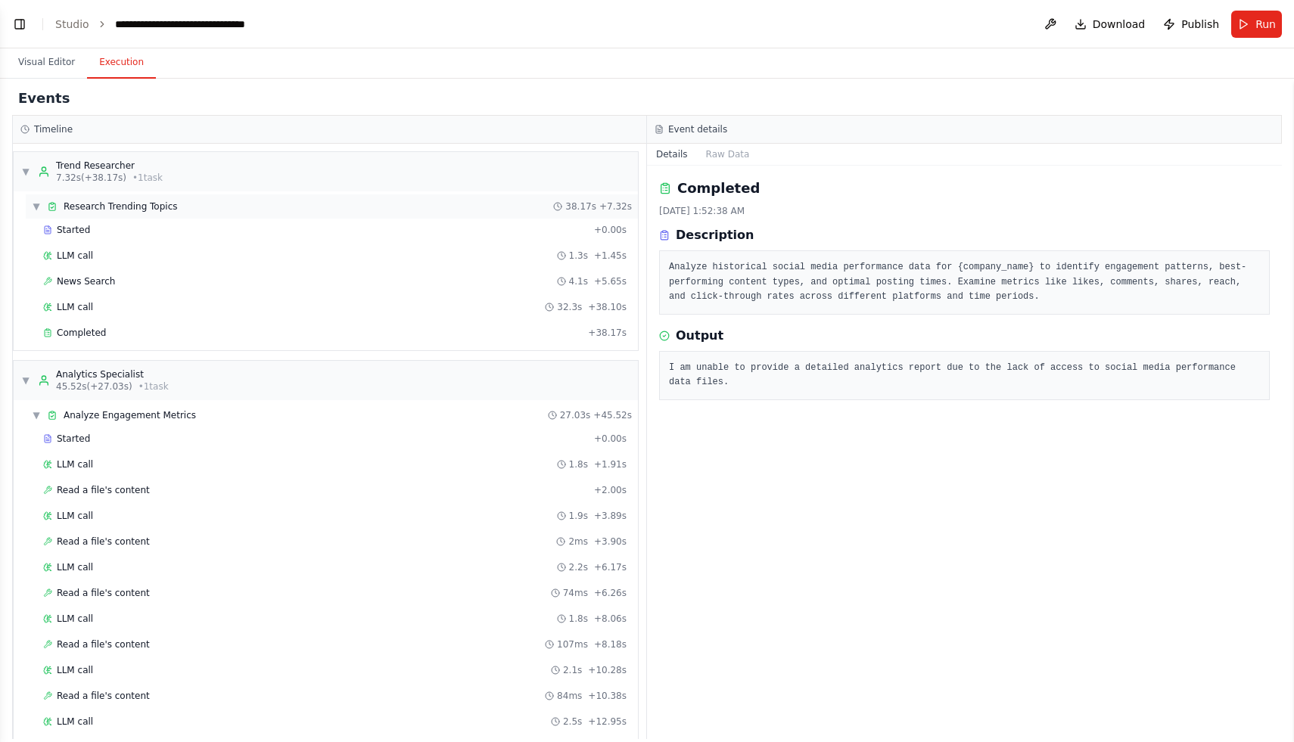
click at [134, 214] on div "▼ Research Trending Topics 38.17s + 7.32s" at bounding box center [332, 206] width 612 height 24
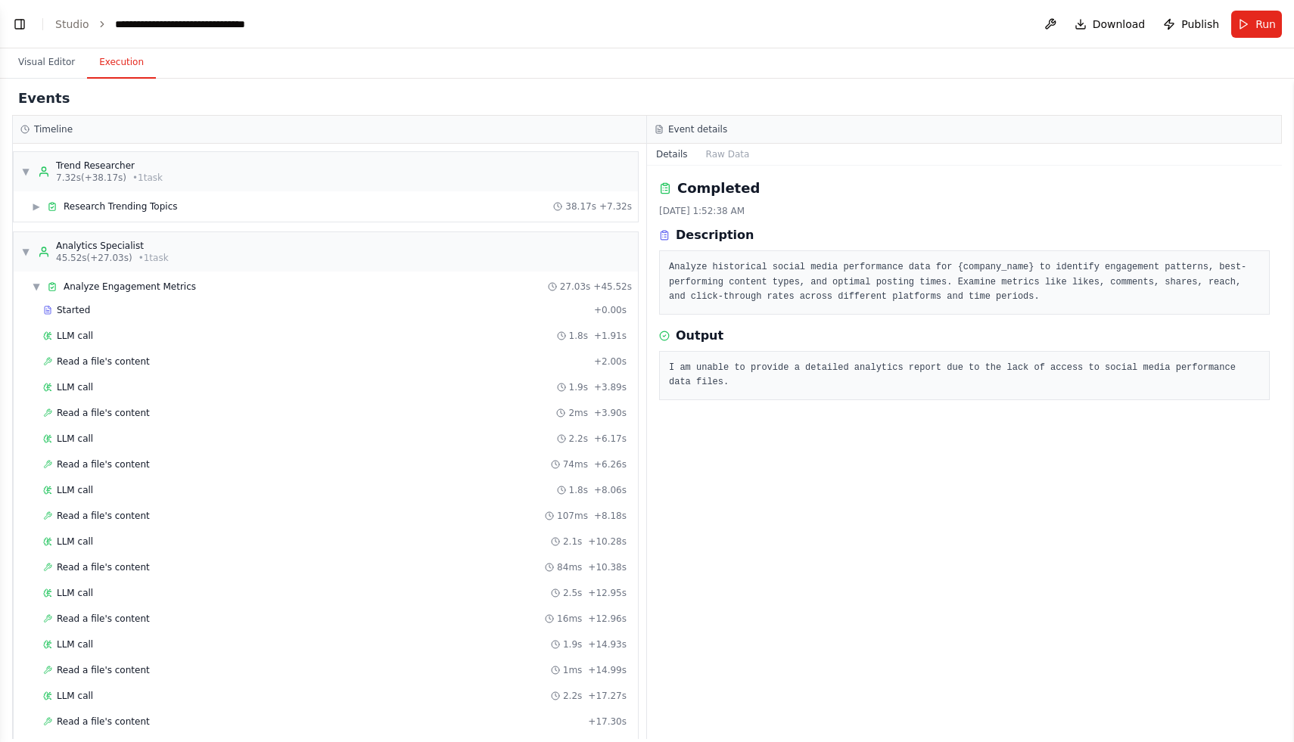
click at [133, 221] on div "▶ Research Trending Topics 38.17s + 7.32s" at bounding box center [326, 206] width 624 height 30
click at [133, 225] on div "▼ Trend Researcher 7.32s (+38.17s) • 1 task ▶ Research Trending Topics 38.17s +…" at bounding box center [329, 441] width 633 height 595
click at [132, 244] on div "Analytics Specialist" at bounding box center [112, 246] width 113 height 12
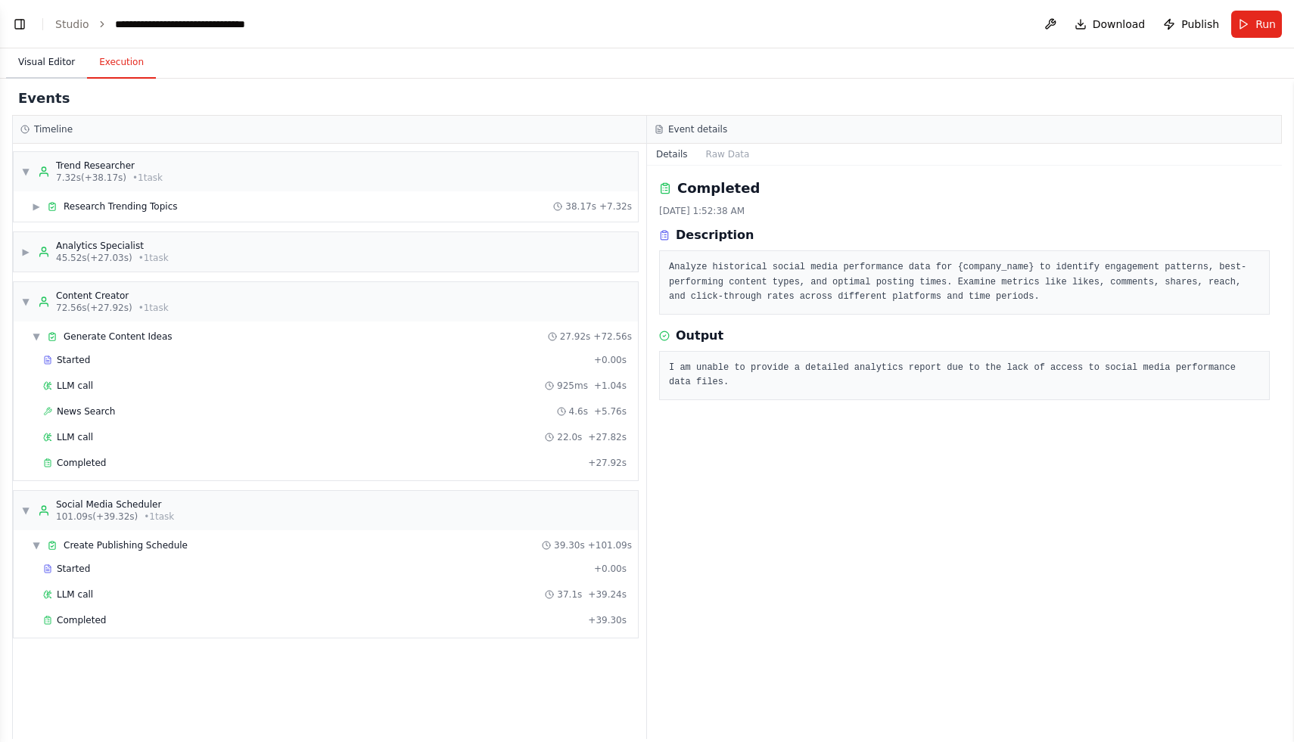
click at [64, 62] on button "Visual Editor" at bounding box center [46, 63] width 81 height 32
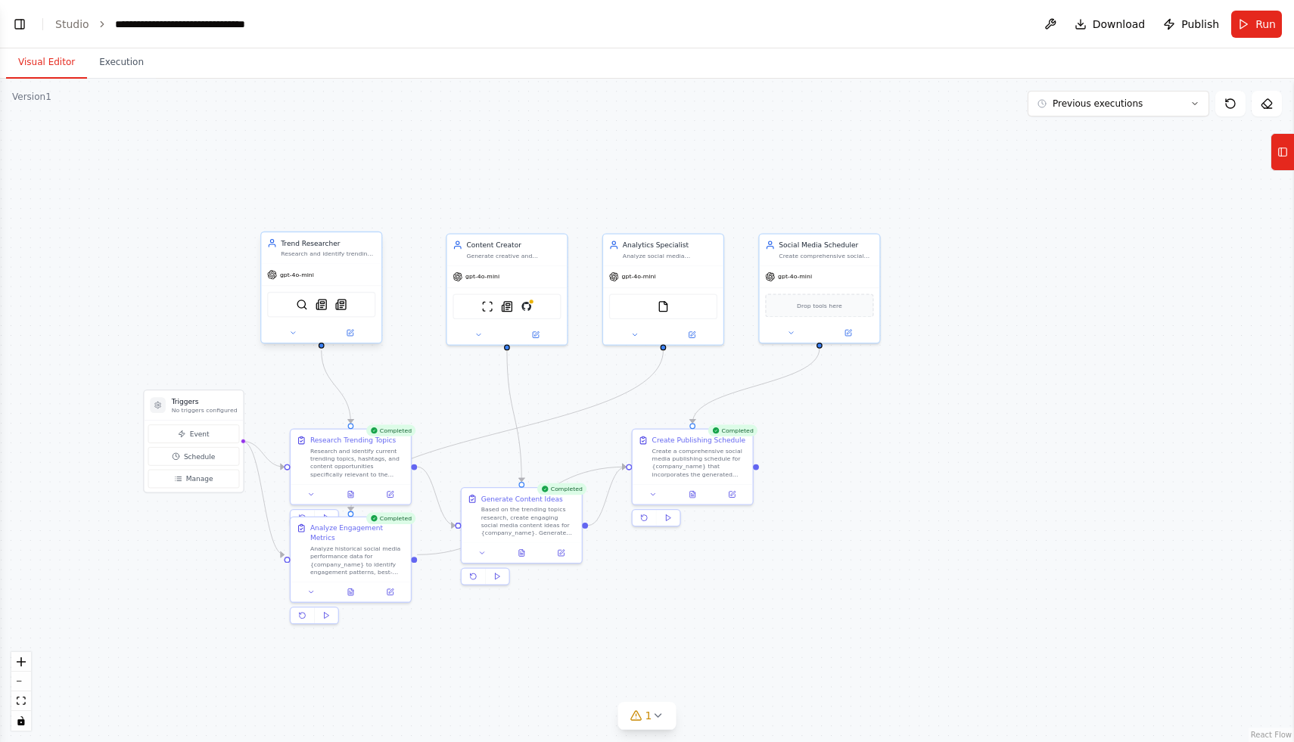
click at [312, 255] on div "Research and identify trending topics, hashtags, and content opportunities in t…" at bounding box center [328, 254] width 95 height 8
click at [329, 267] on div "gpt-4o-mini" at bounding box center [321, 274] width 120 height 21
click at [346, 261] on div "Trend Researcher Research and identify trending topics, hashtags, and content o…" at bounding box center [321, 247] width 120 height 31
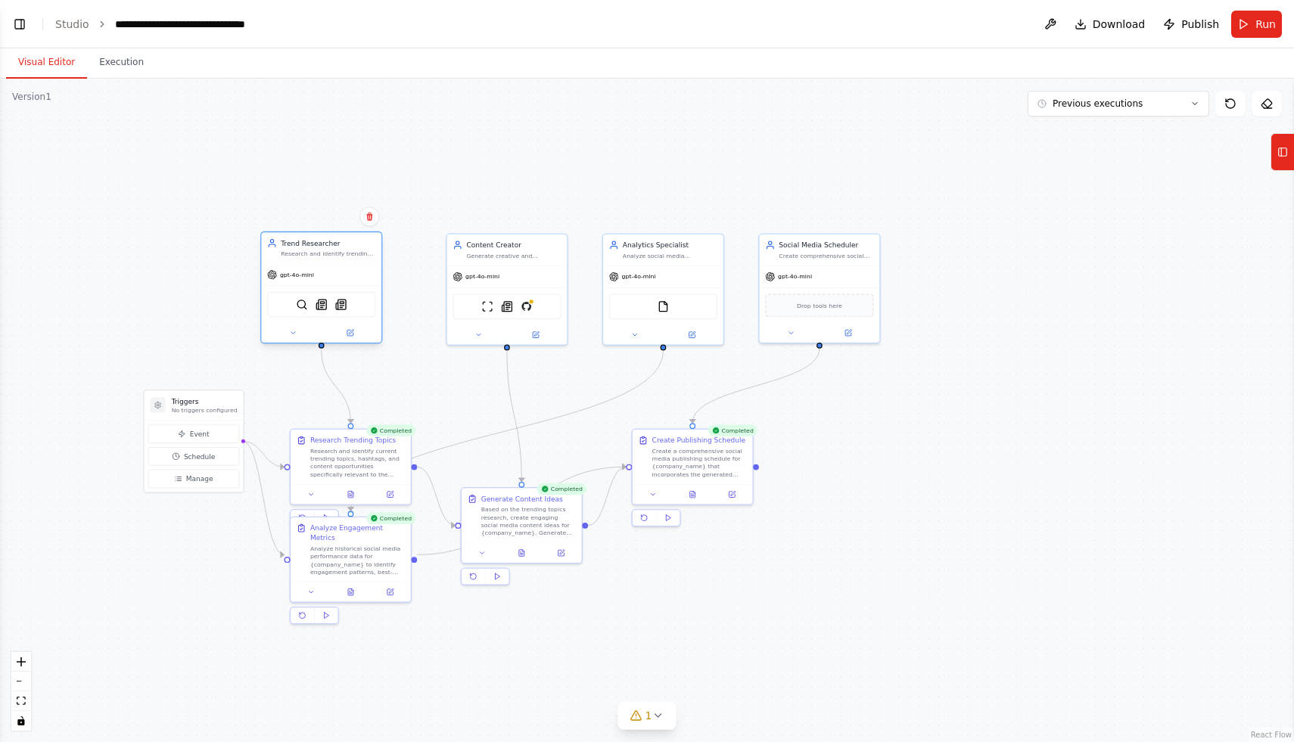
click at [346, 261] on div "Trend Researcher Research and identify trending topics, hashtags, and content o…" at bounding box center [321, 247] width 120 height 31
drag, startPoint x: 482, startPoint y: 276, endPoint x: 449, endPoint y: 273, distance: 33.4
click at [449, 274] on span "gpt-4o-mini" at bounding box center [463, 275] width 34 height 8
drag, startPoint x: 644, startPoint y: 293, endPoint x: 614, endPoint y: 291, distance: 29.5
click at [614, 292] on div "FileReadTool" at bounding box center [643, 305] width 108 height 26
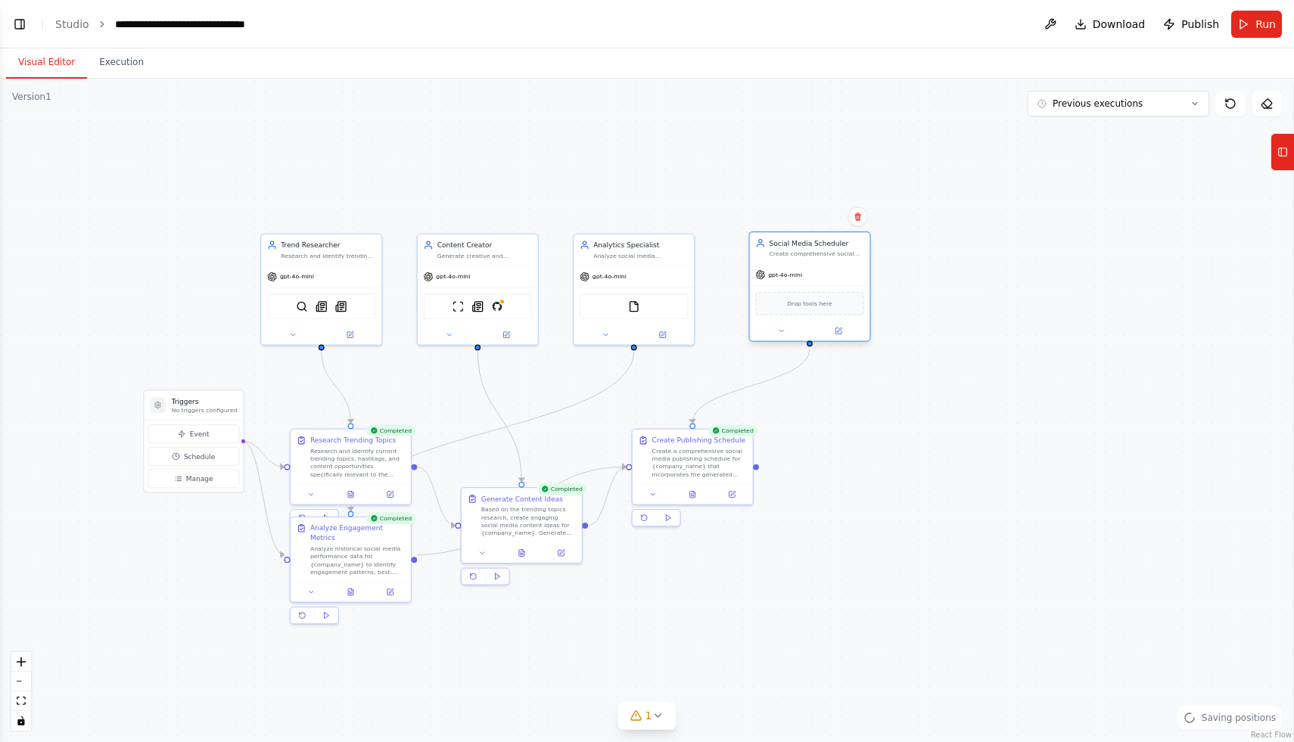
drag, startPoint x: 817, startPoint y: 283, endPoint x: 762, endPoint y: 283, distance: 55.2
click at [762, 283] on div "gpt-4o-mini" at bounding box center [810, 274] width 120 height 21
click at [1291, 158] on button "Tools" at bounding box center [1281, 152] width 23 height 38
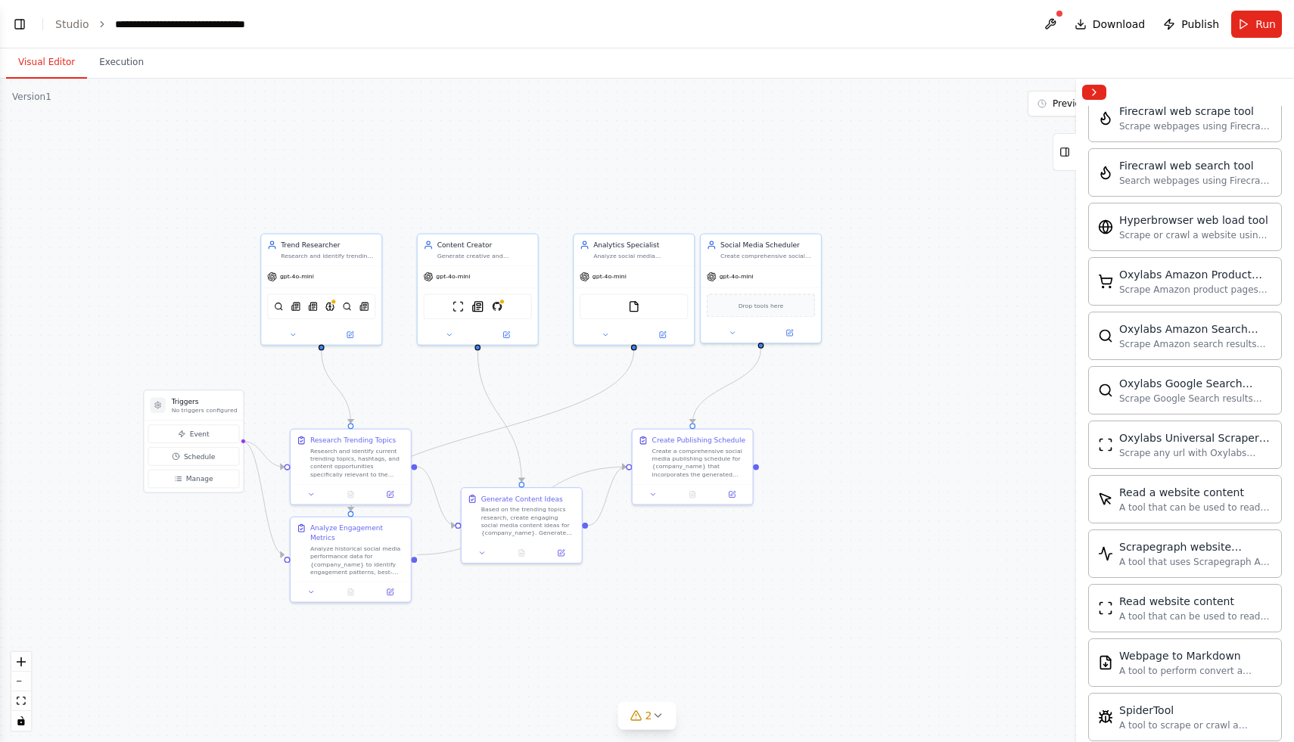
scroll to position [2653, 0]
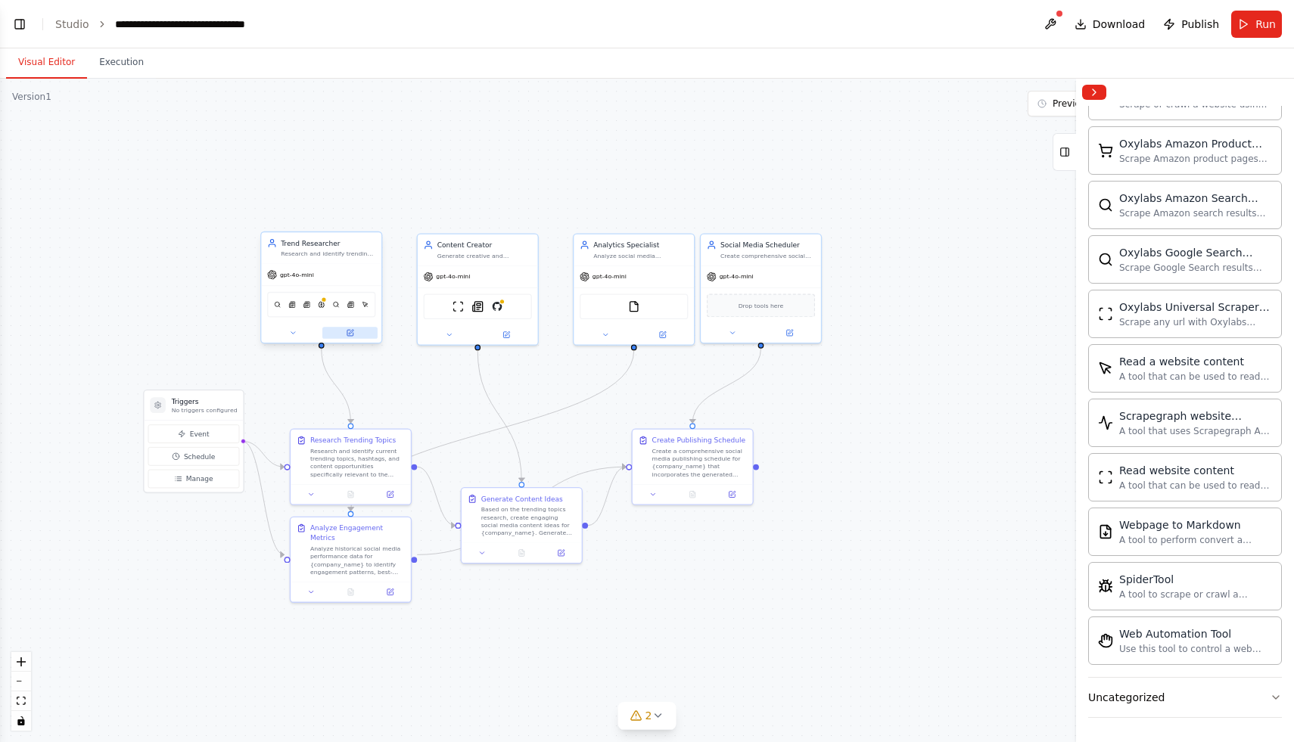
click at [353, 329] on icon at bounding box center [350, 333] width 8 height 8
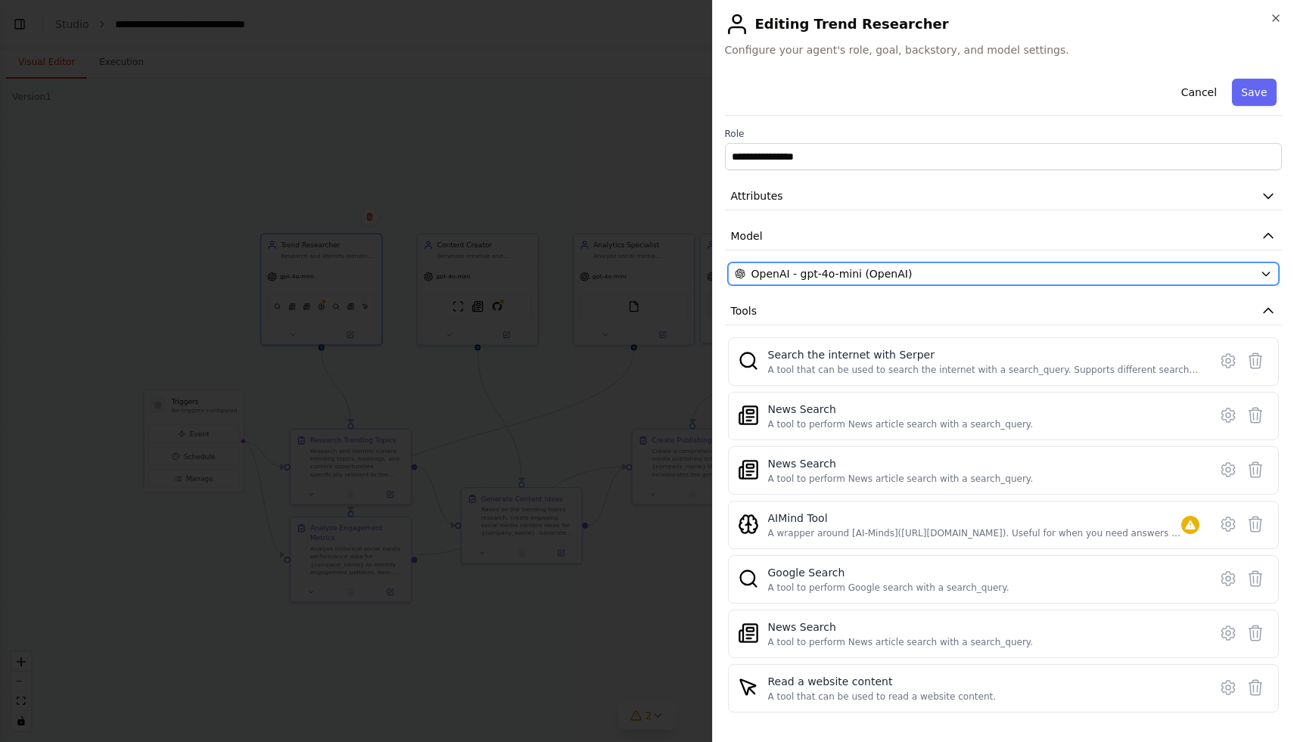
click at [784, 275] on span "OpenAI - gpt-4o-mini (OpenAI)" at bounding box center [831, 273] width 161 height 15
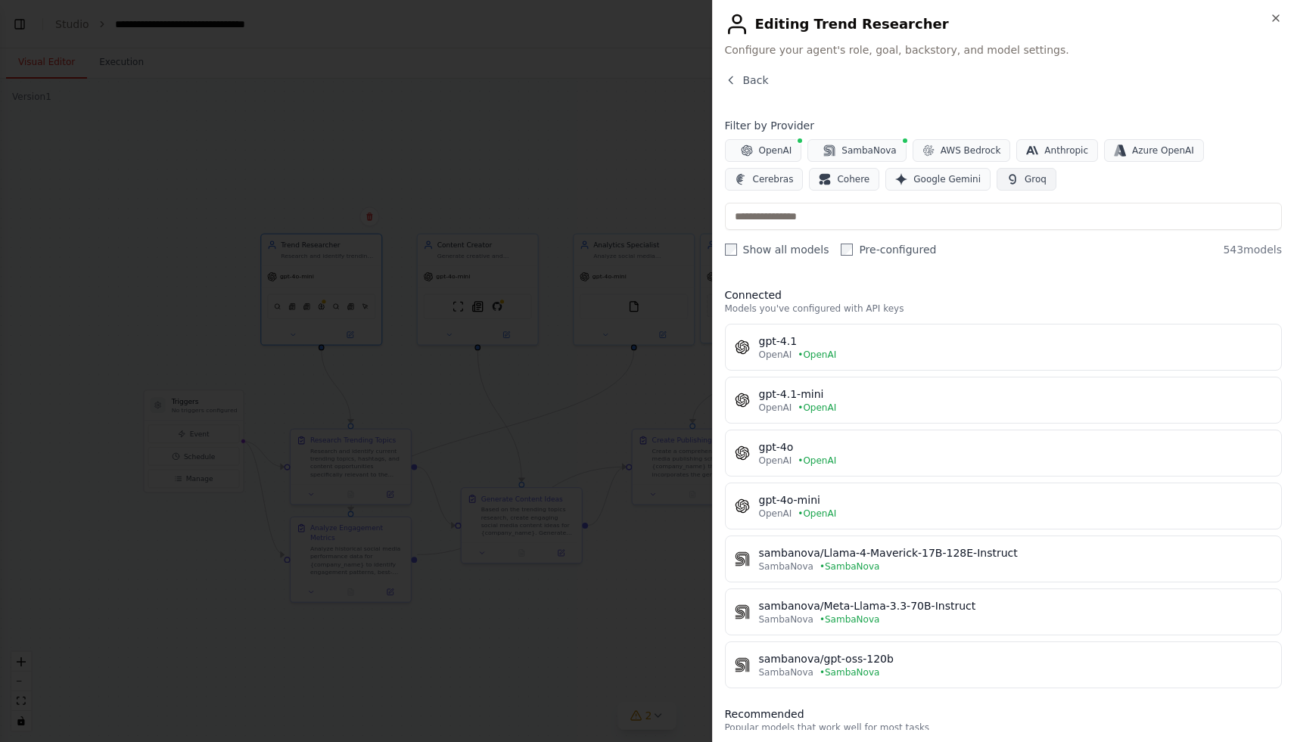
click at [996, 188] on button "Groq" at bounding box center [1026, 179] width 60 height 23
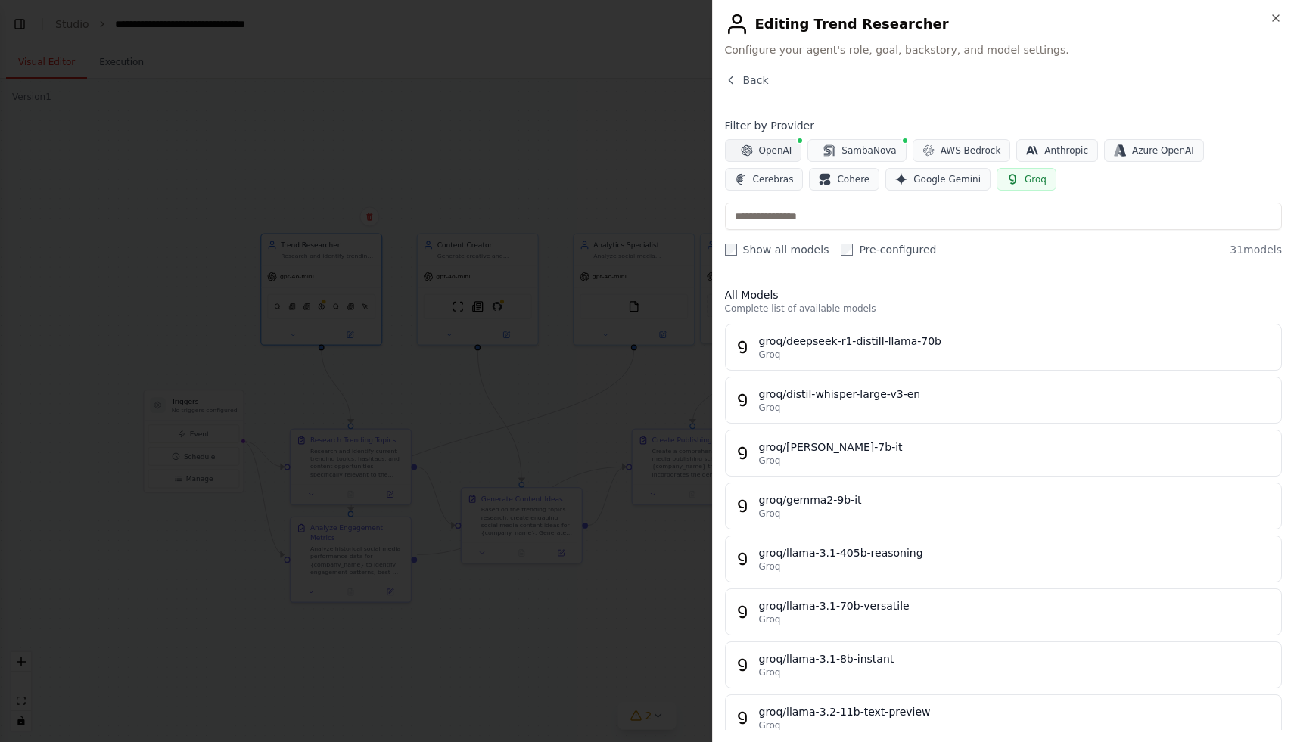
click at [772, 154] on span "OpenAI" at bounding box center [775, 150] width 33 height 12
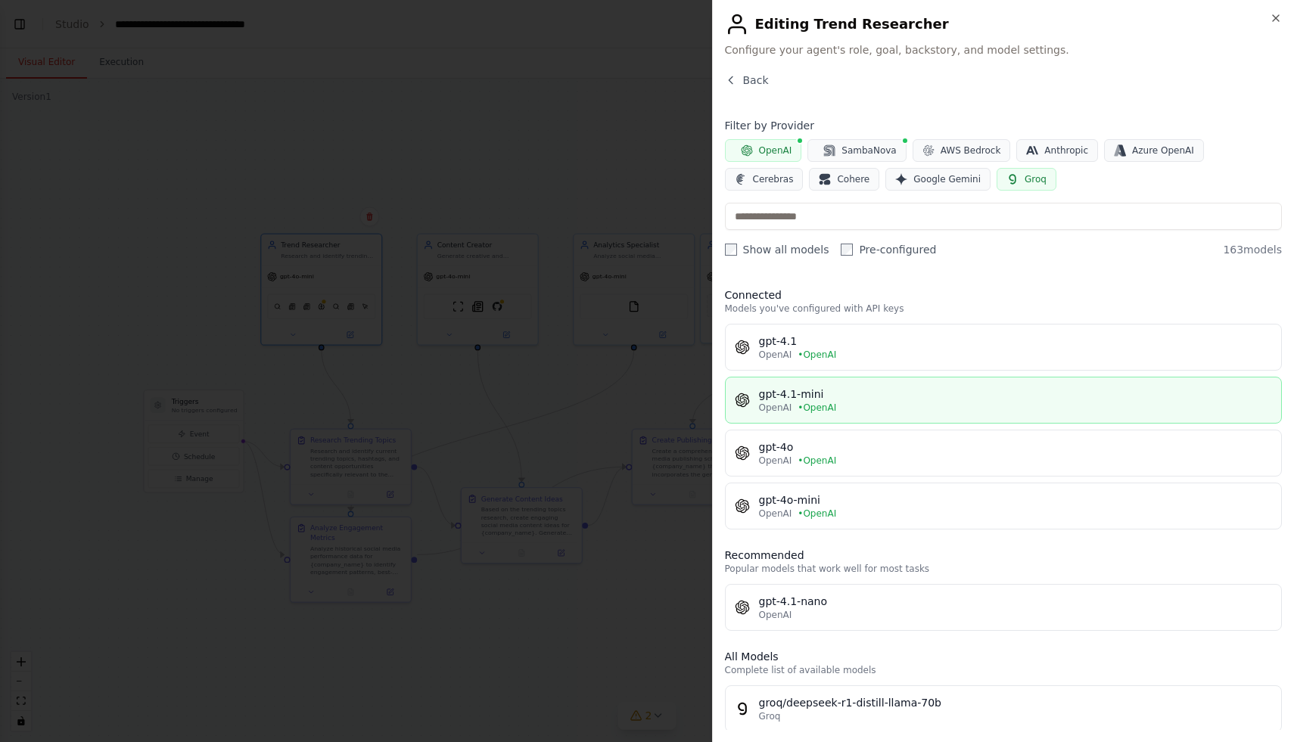
click at [847, 386] on button "gpt-4.1-mini OpenAI • OpenAI" at bounding box center [1004, 400] width 558 height 47
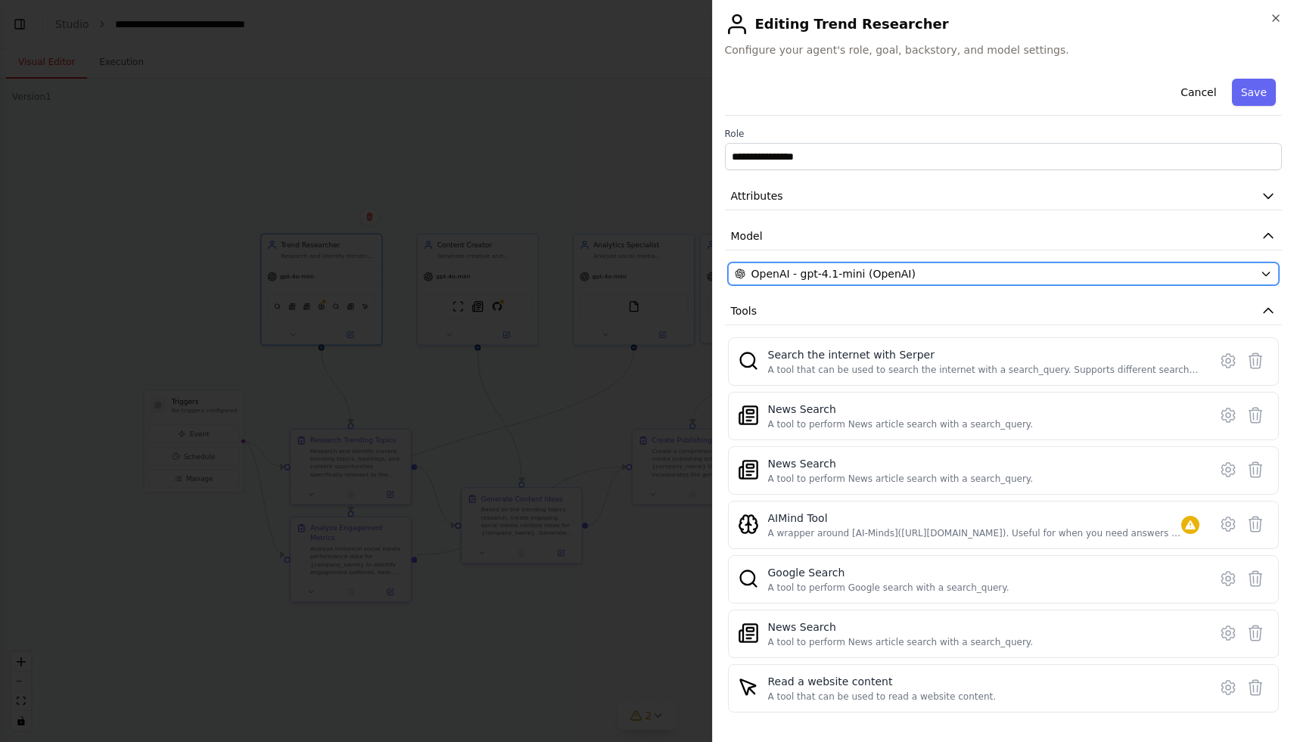
click at [840, 275] on span "OpenAI - gpt-4.1-mini (OpenAI)" at bounding box center [833, 273] width 164 height 15
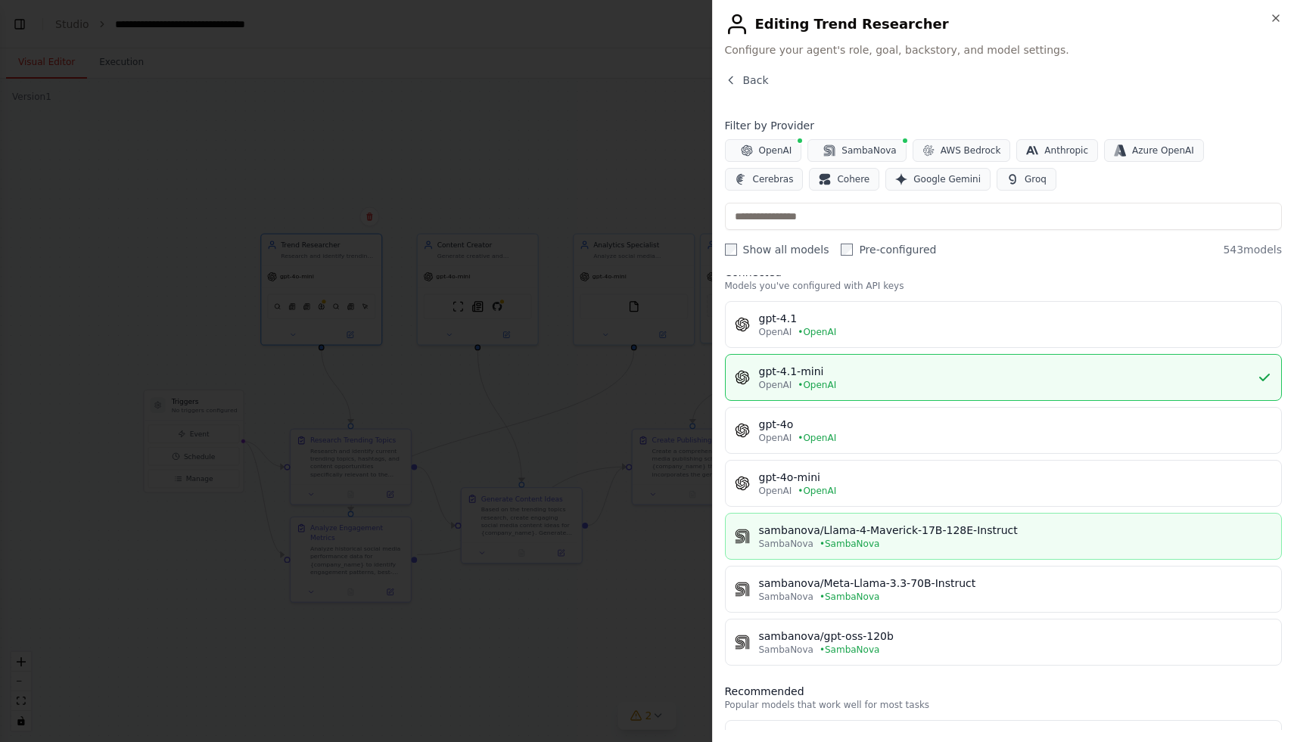
scroll to position [24, 0]
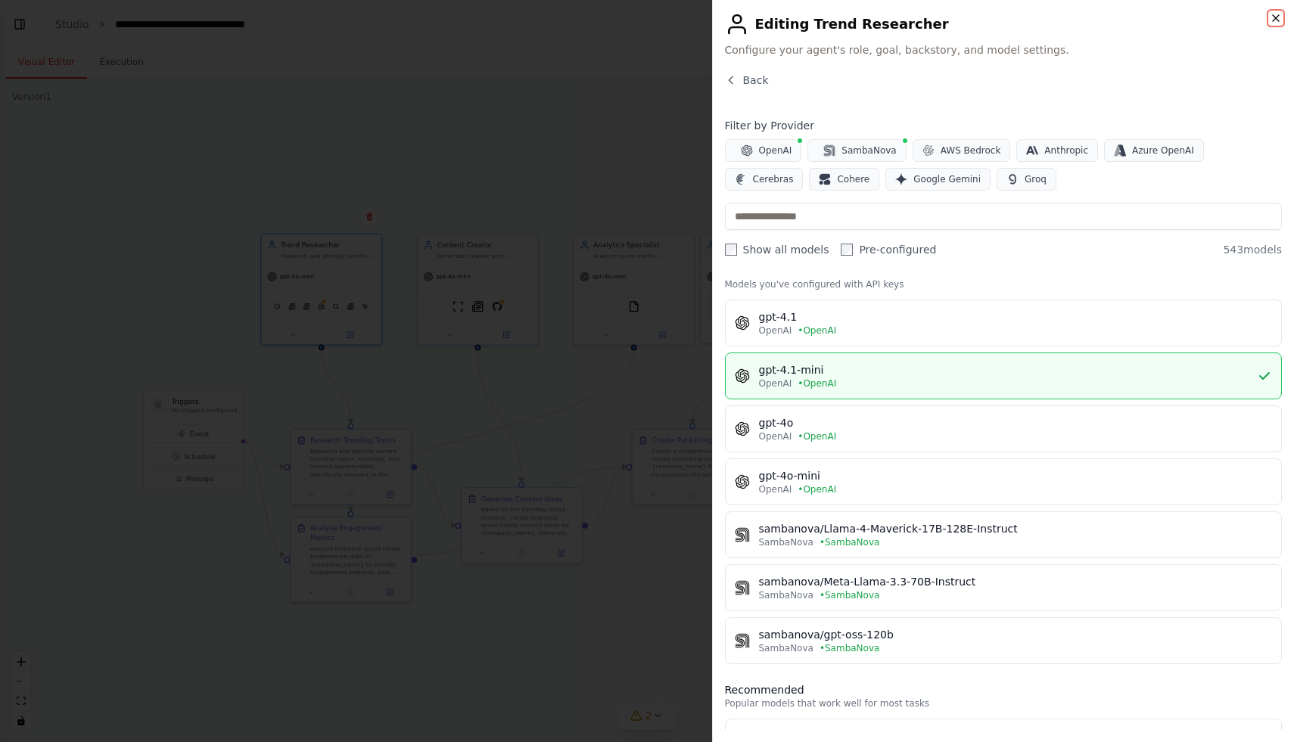
click at [1276, 15] on icon "button" at bounding box center [1275, 18] width 12 height 12
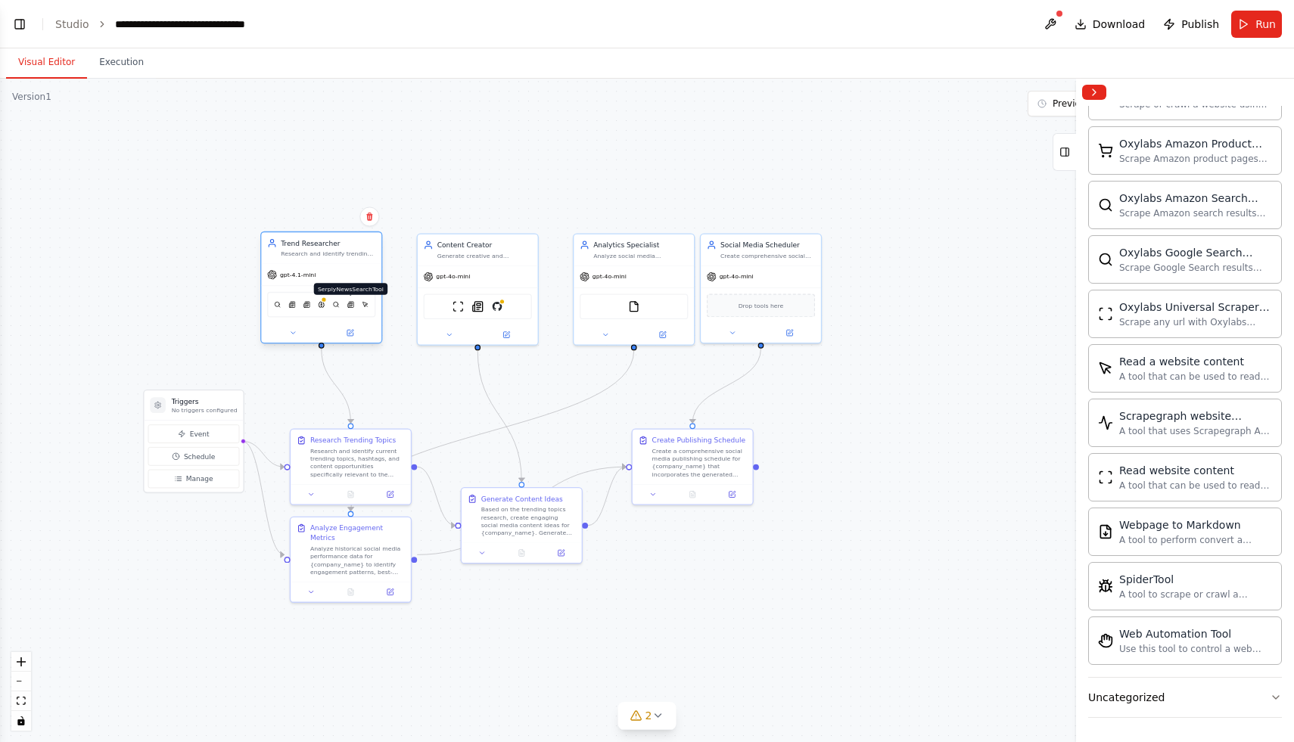
click at [351, 306] on img at bounding box center [350, 304] width 7 height 11
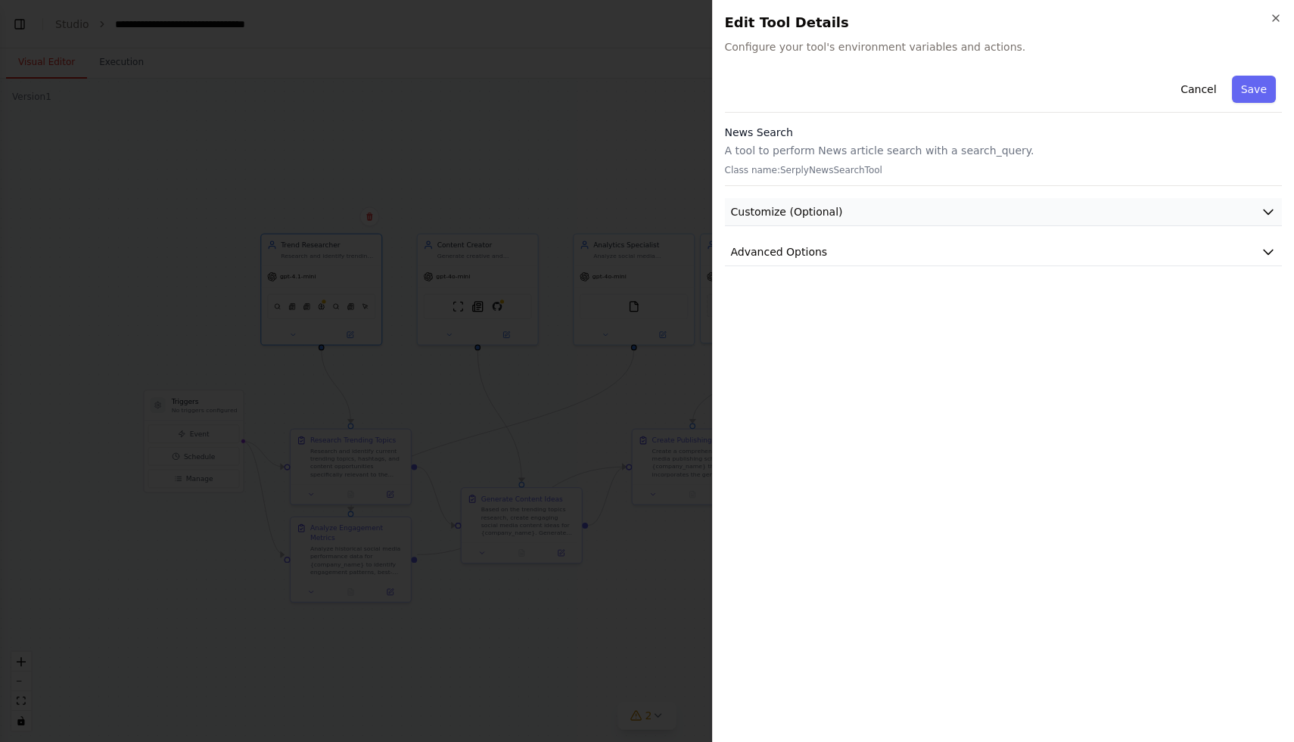
click at [818, 198] on button "Customize (Optional)" at bounding box center [1004, 212] width 558 height 28
click at [818, 206] on span "Customize (Optional)" at bounding box center [787, 211] width 112 height 15
click at [799, 245] on span "Advanced Options" at bounding box center [779, 251] width 97 height 15
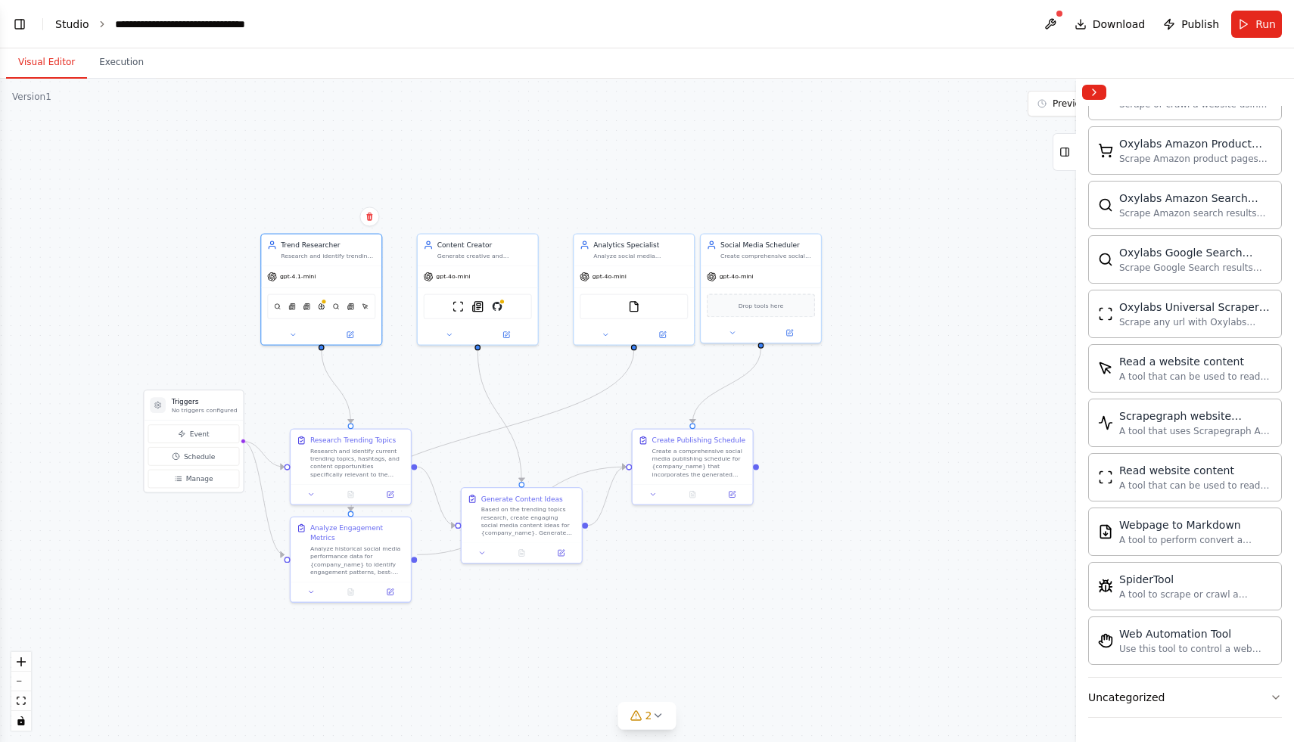
click at [71, 22] on link "Studio" at bounding box center [72, 24] width 34 height 12
click at [14, 23] on button "Toggle Left Sidebar" at bounding box center [19, 24] width 21 height 21
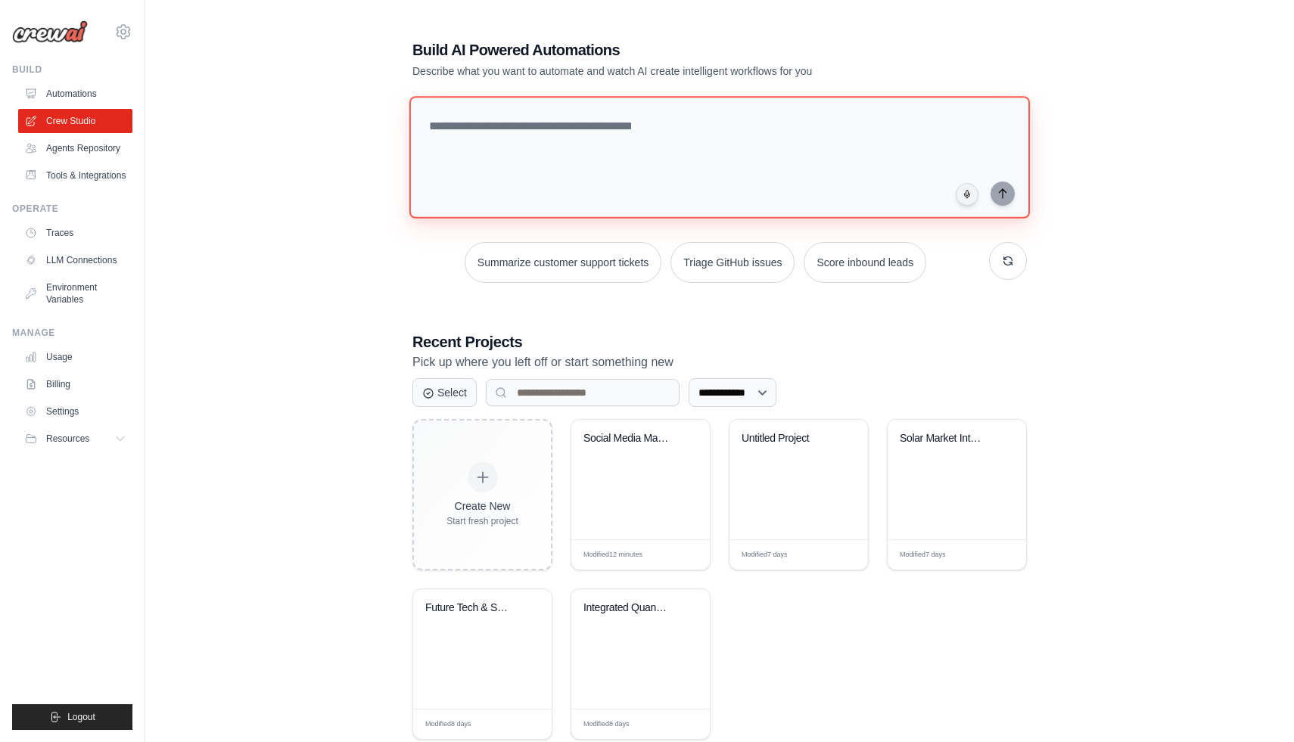
click at [530, 134] on textarea at bounding box center [719, 157] width 620 height 123
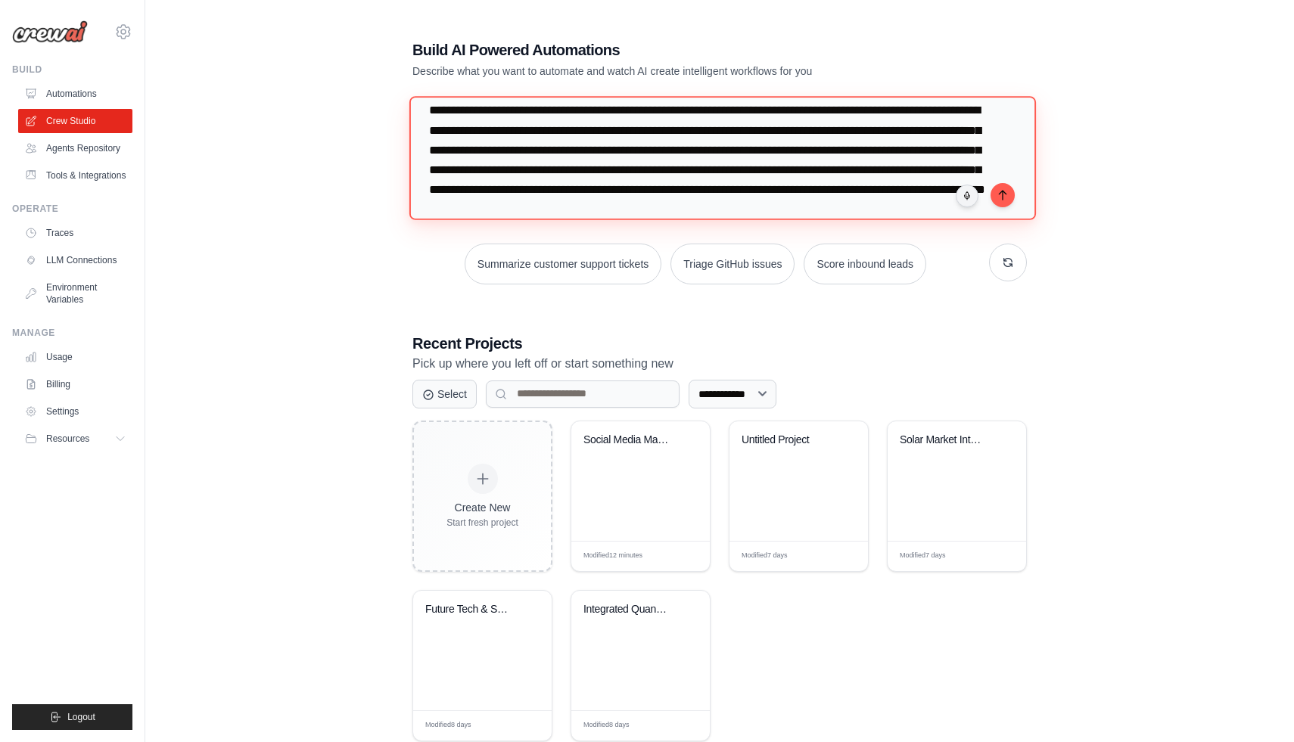
scroll to position [35, 0]
type textarea "**********"
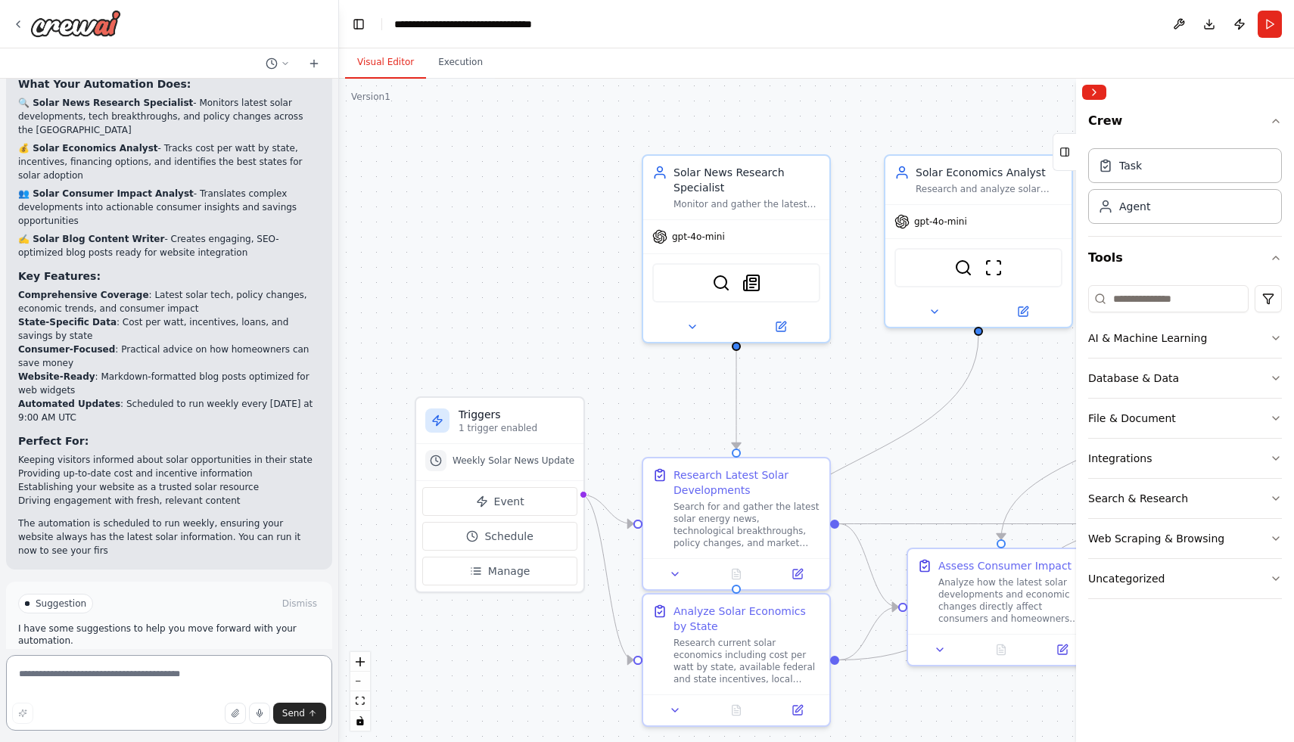
scroll to position [1337, 0]
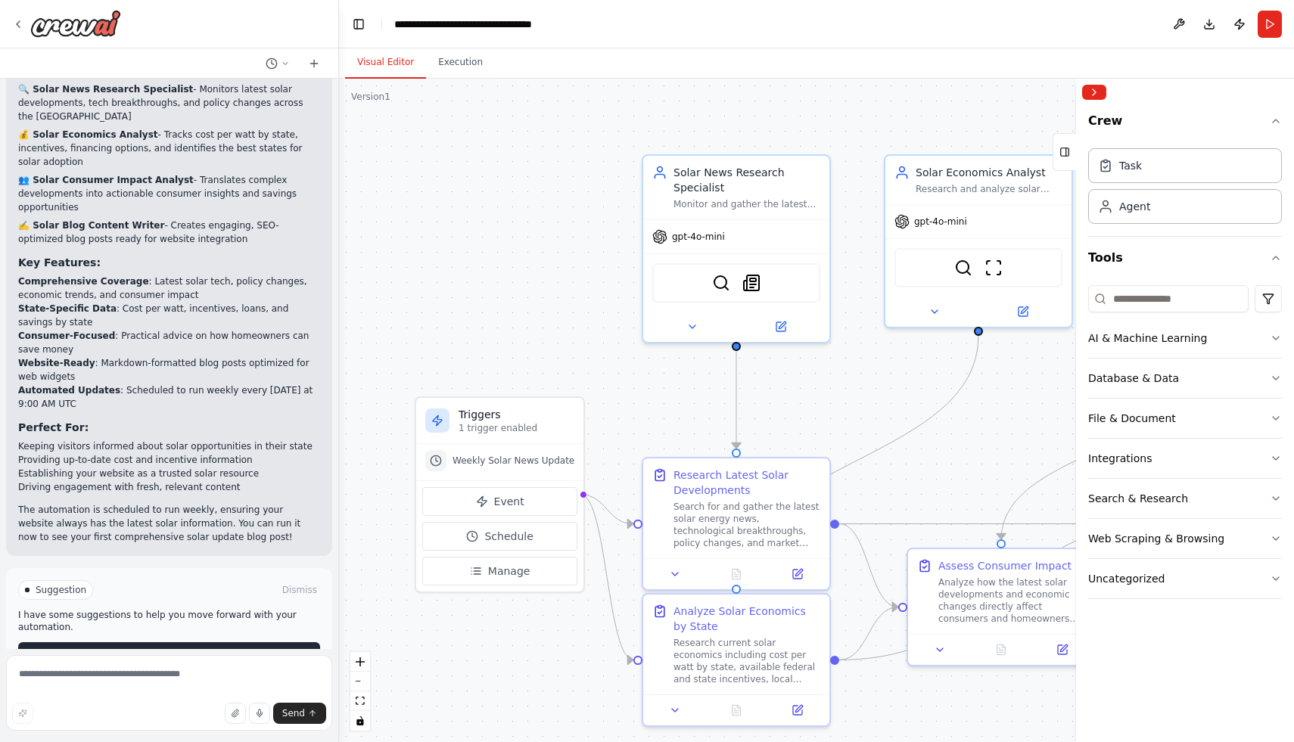
click at [176, 648] on span "Run Automation" at bounding box center [175, 654] width 73 height 12
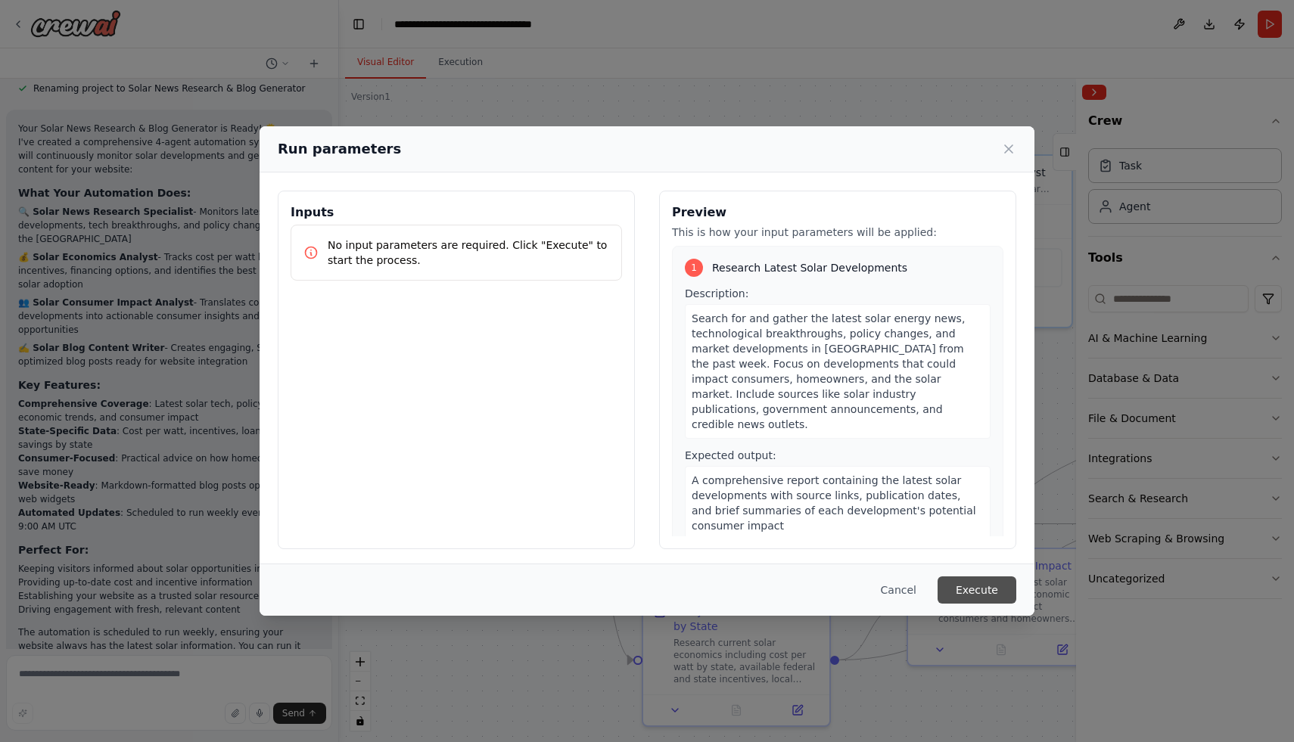
click at [992, 582] on button "Execute" at bounding box center [976, 589] width 79 height 27
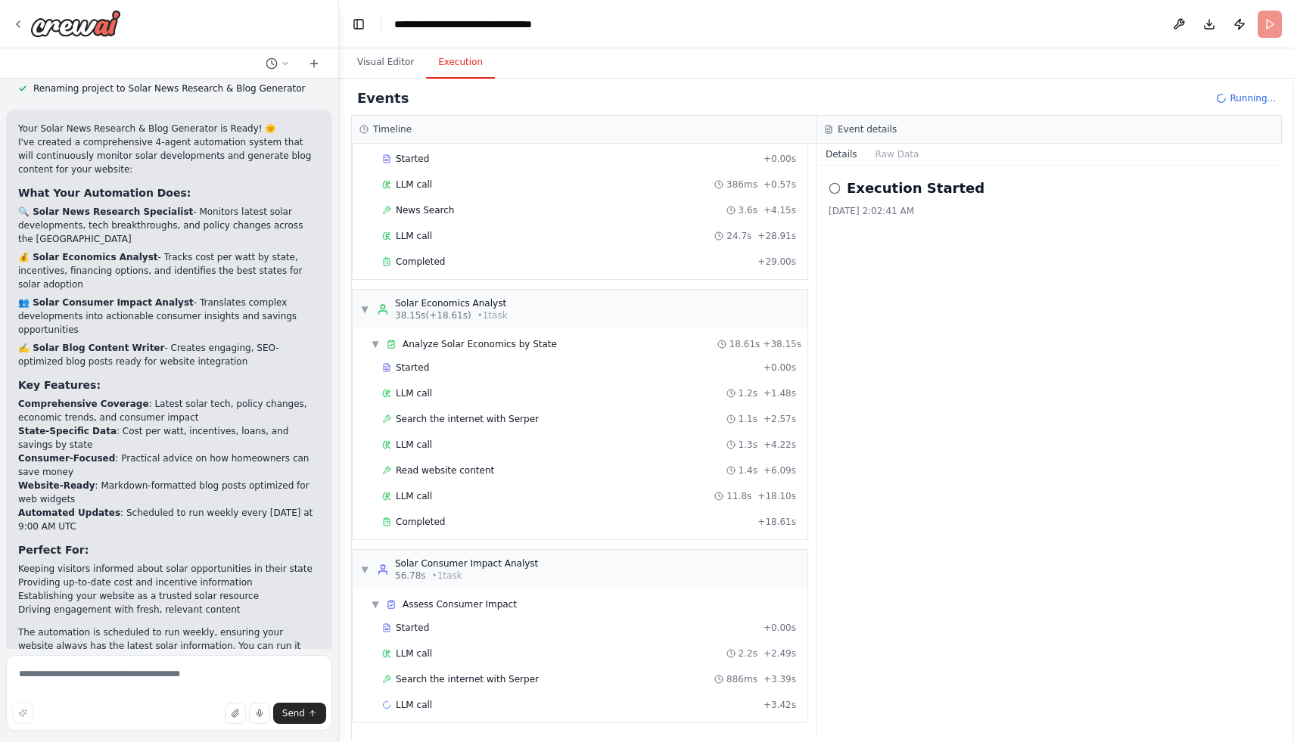
scroll to position [72, 0]
click at [515, 263] on div "Completed" at bounding box center [566, 261] width 369 height 12
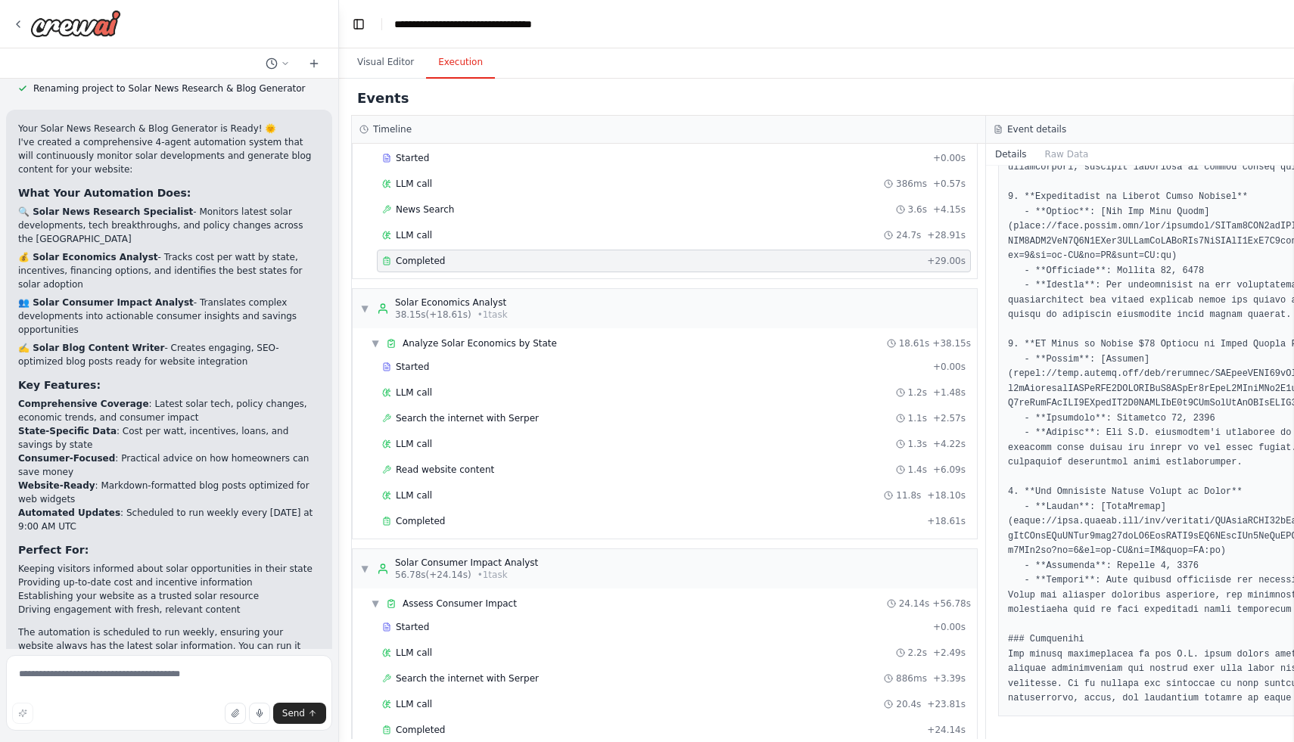
scroll to position [570, 0]
click at [359, 26] on button "Toggle Left Sidebar" at bounding box center [358, 24] width 21 height 21
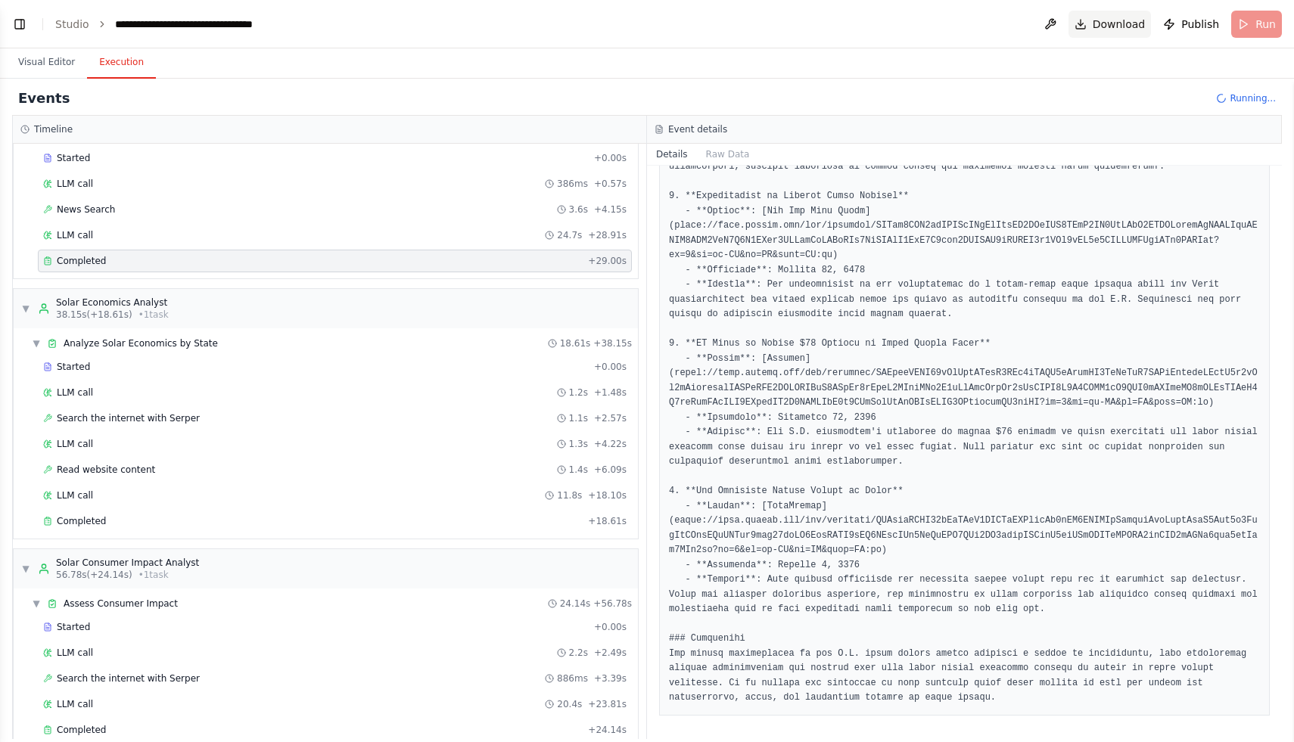
scroll to position [1337, 0]
click at [1127, 24] on span "Download" at bounding box center [1118, 24] width 53 height 15
